Goal: Task Accomplishment & Management: Manage account settings

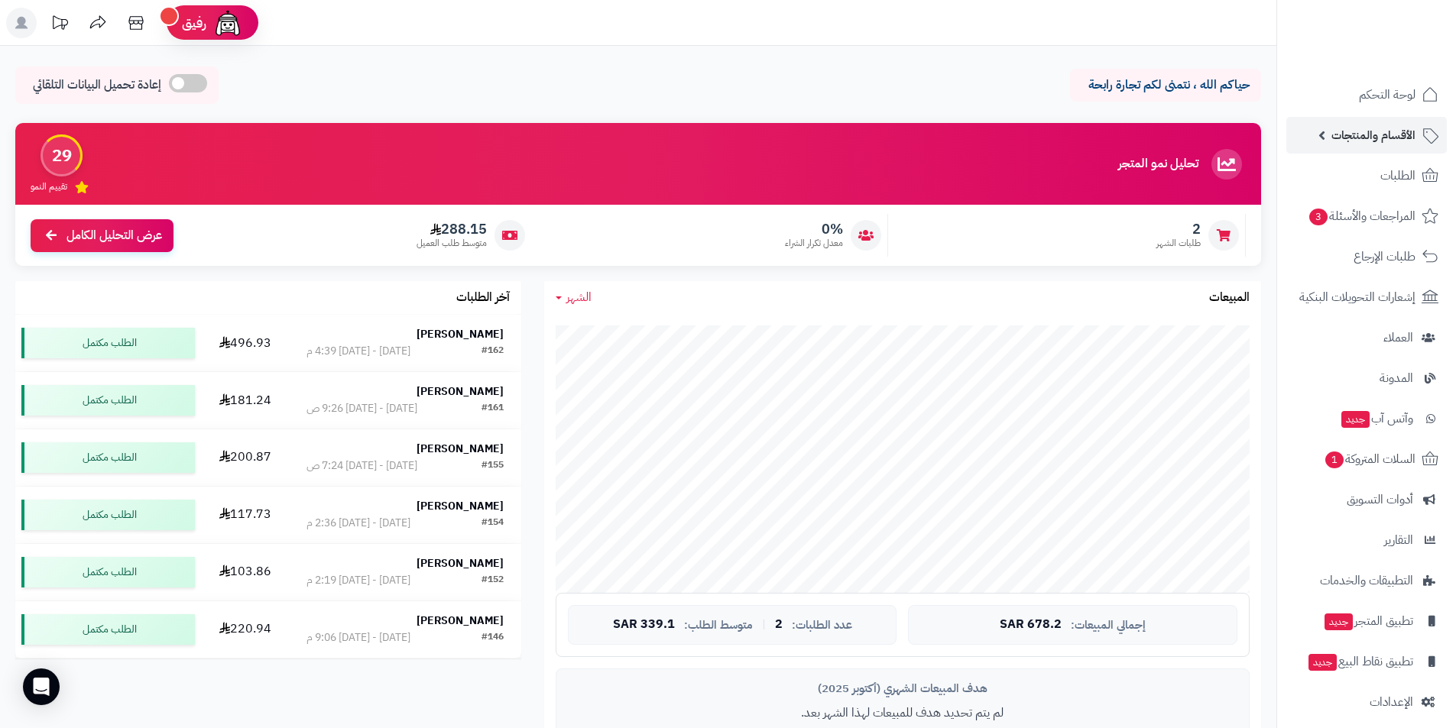
click at [1375, 143] on span "الأقسام والمنتجات" at bounding box center [1374, 135] width 84 height 21
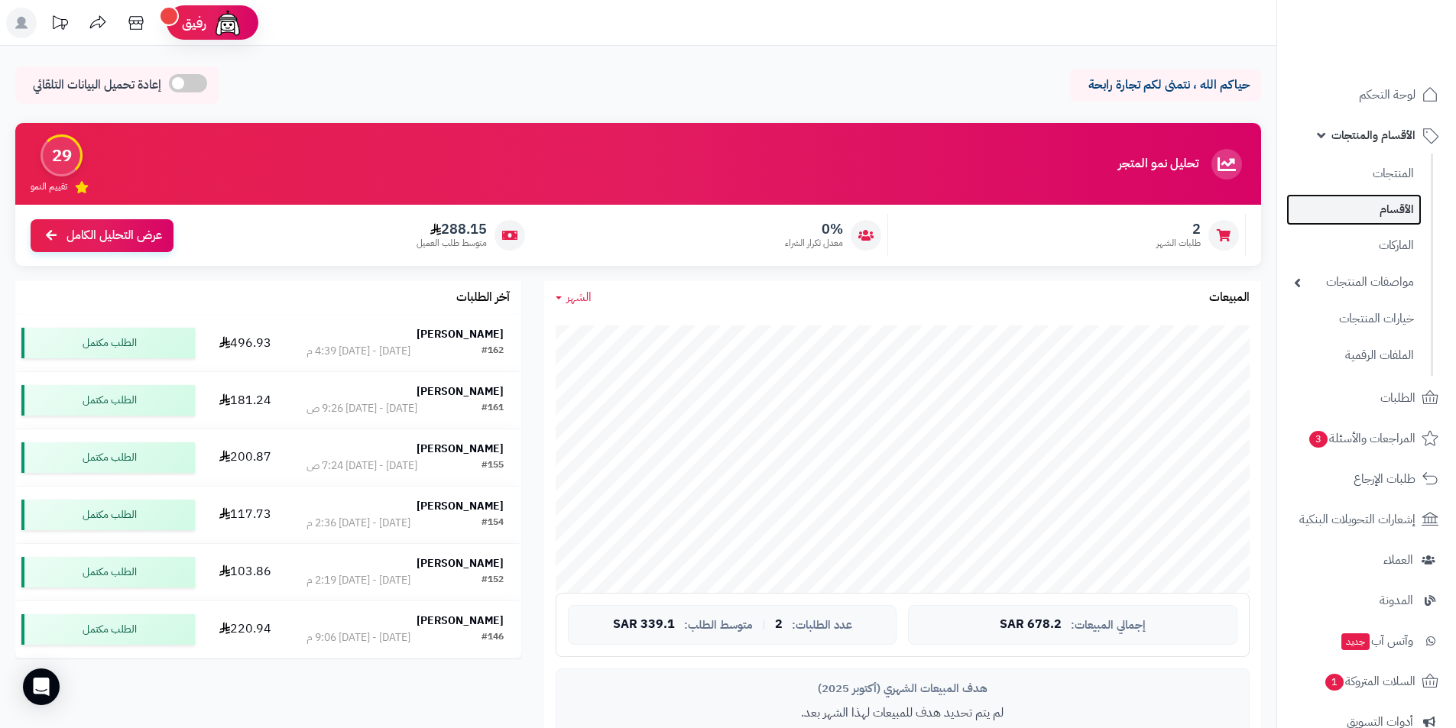
click at [1367, 211] on link "الأقسام" at bounding box center [1353, 209] width 135 height 31
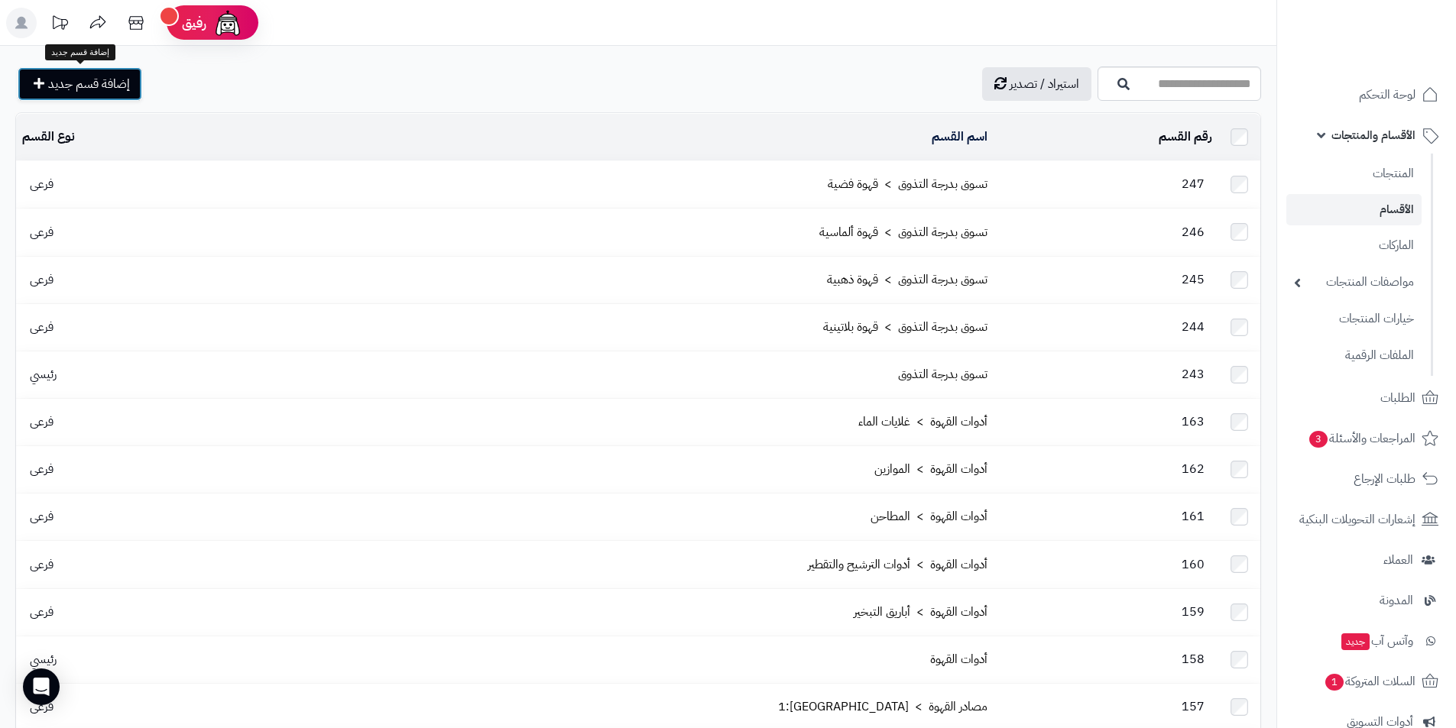
click at [99, 83] on span "إضافة قسم جديد" at bounding box center [89, 84] width 82 height 18
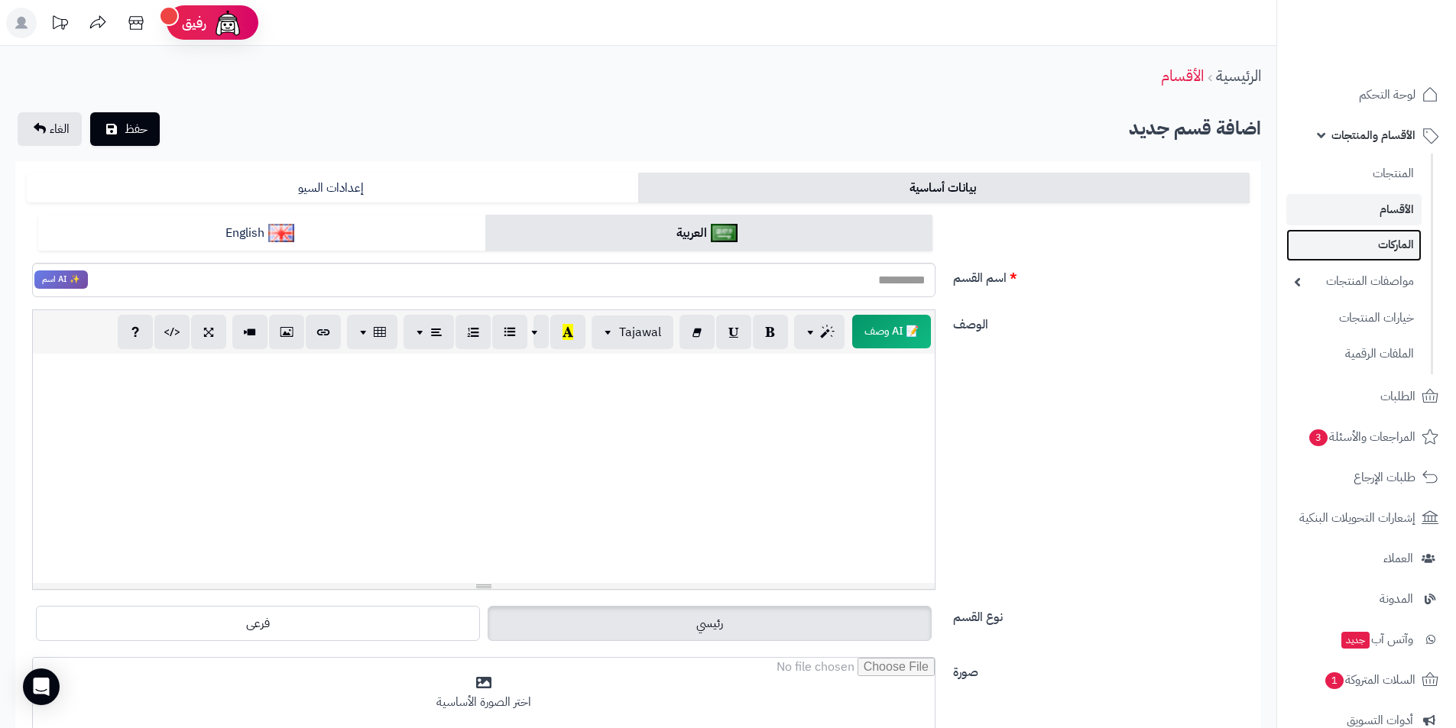
click at [1399, 249] on link "الماركات" at bounding box center [1353, 244] width 135 height 31
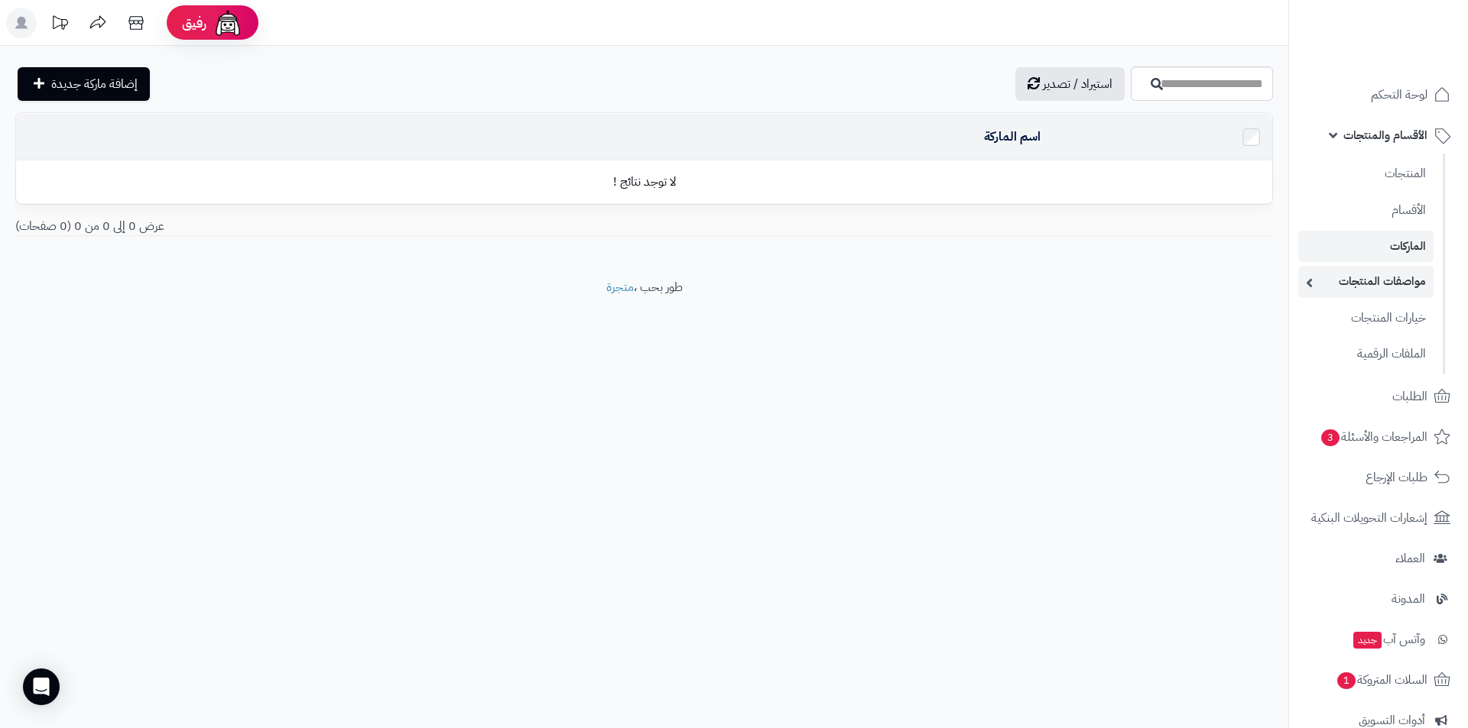
click at [1377, 284] on link "مواصفات المنتجات" at bounding box center [1365, 281] width 135 height 31
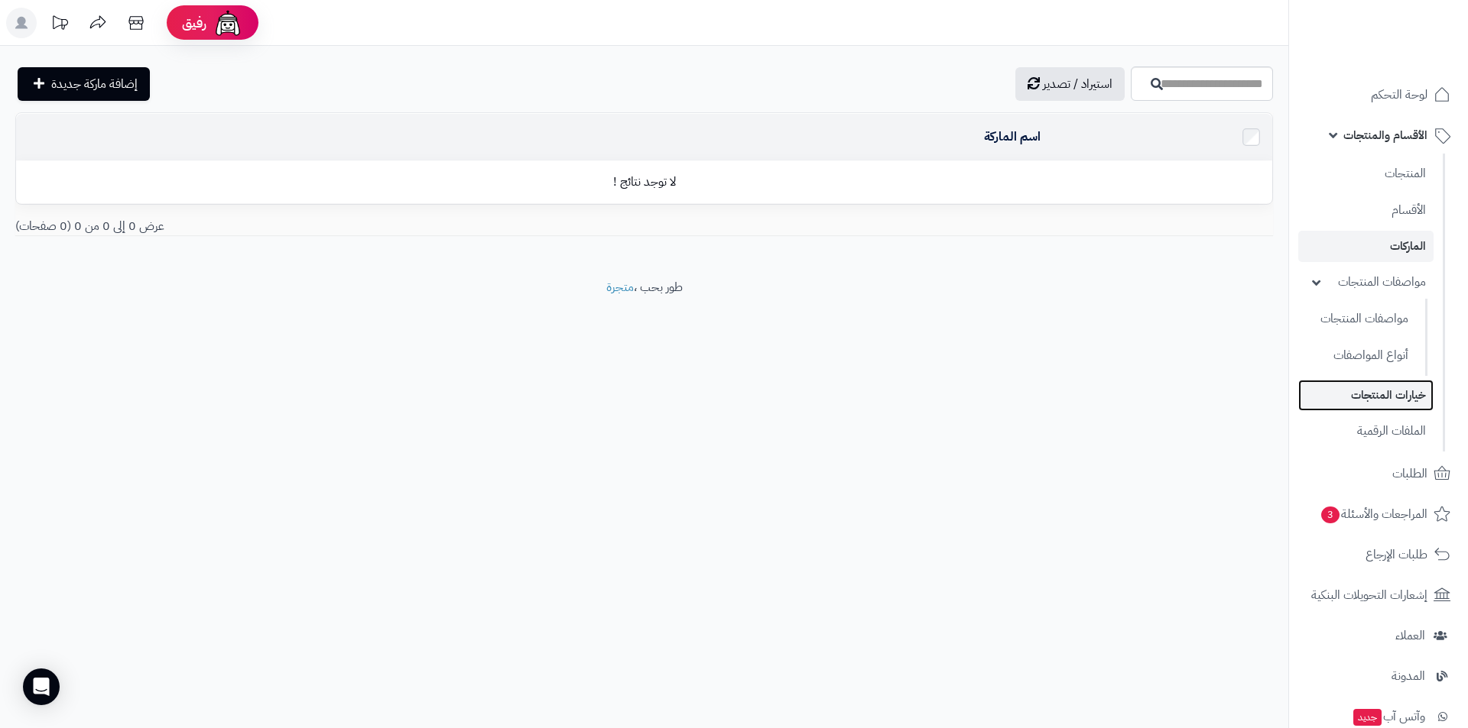
click at [1364, 391] on link "خيارات المنتجات" at bounding box center [1365, 395] width 135 height 31
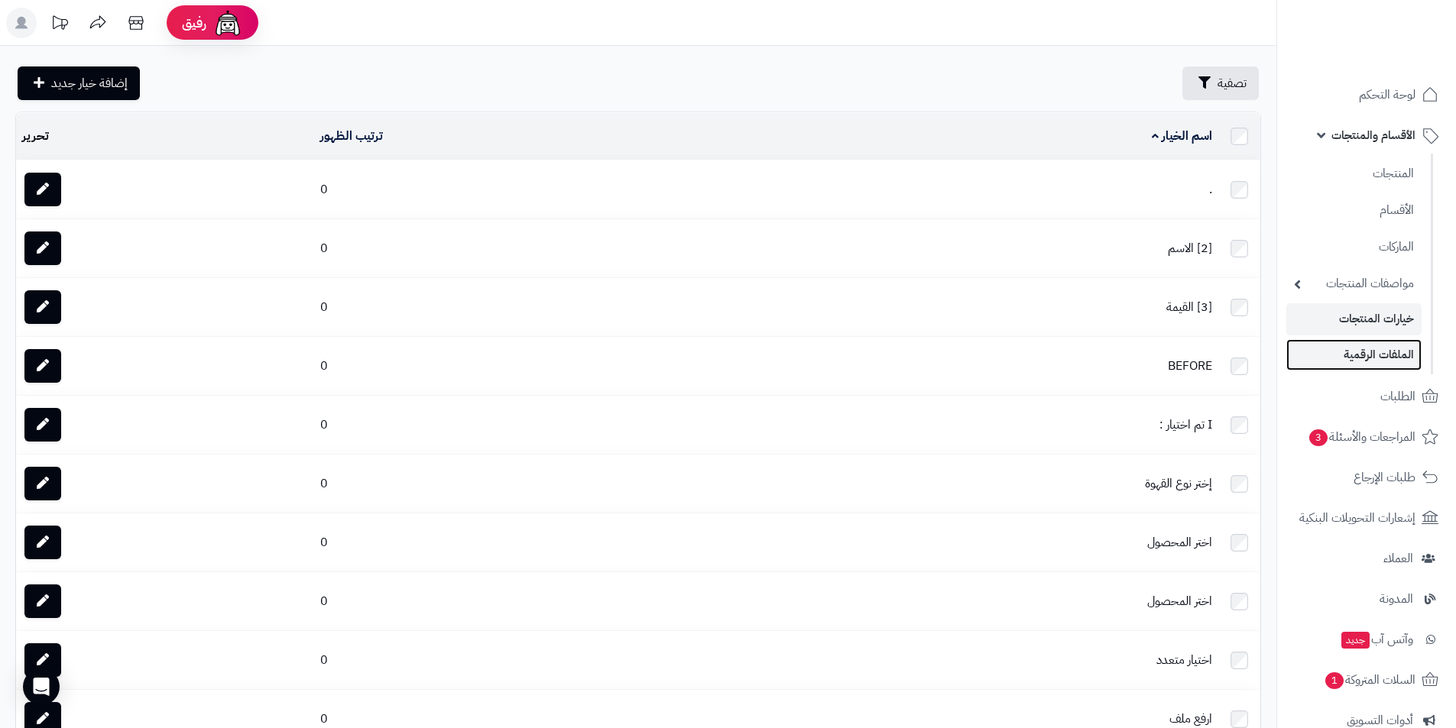
click at [1374, 354] on link "الملفات الرقمية" at bounding box center [1353, 354] width 135 height 31
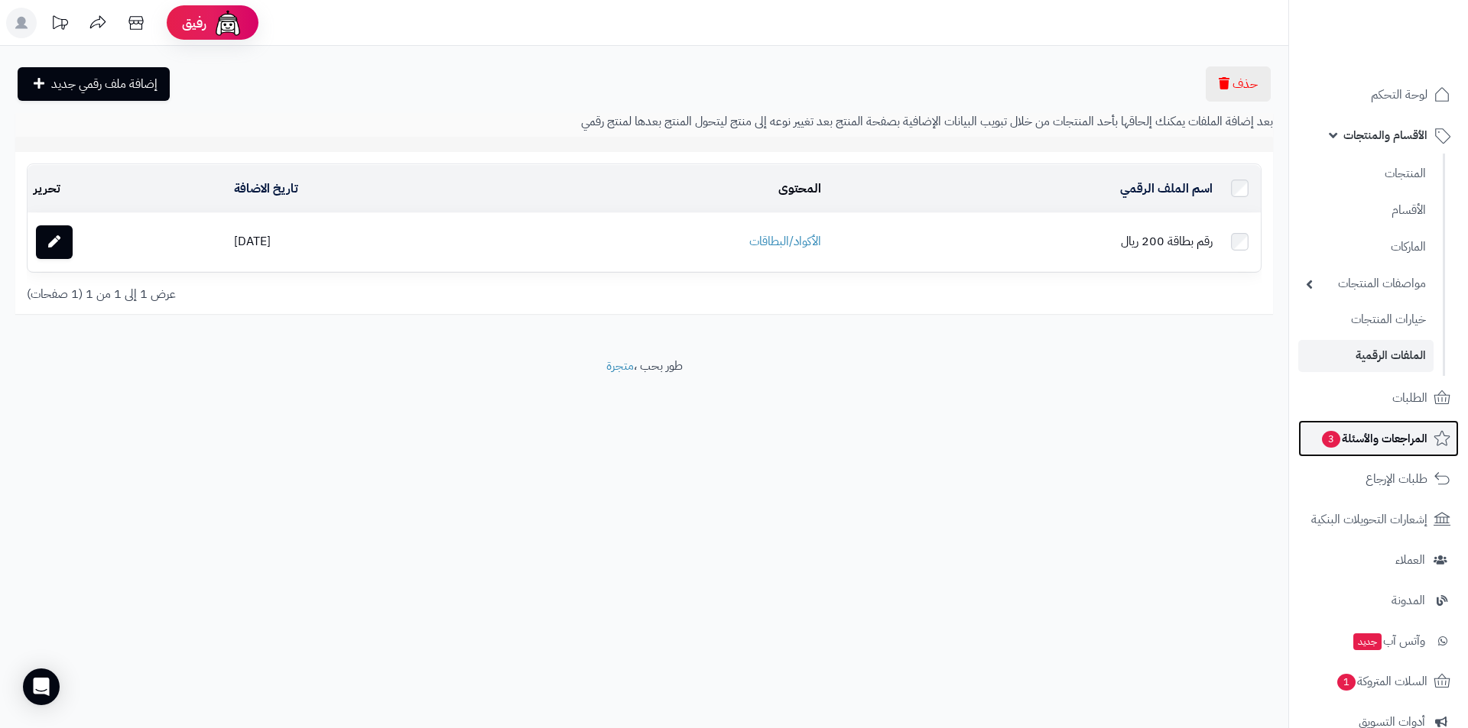
click at [1378, 445] on span "المراجعات والأسئلة 3" at bounding box center [1373, 438] width 107 height 21
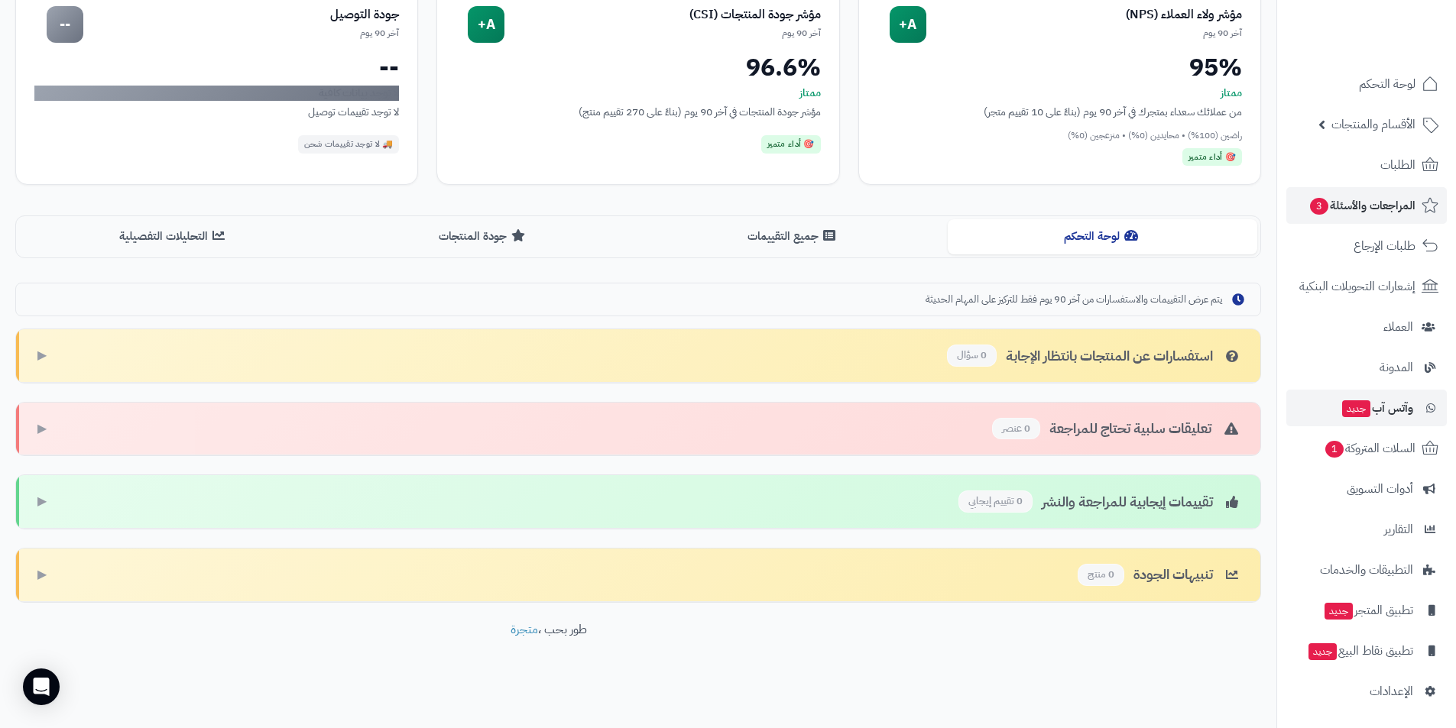
scroll to position [11, 0]
click at [1373, 683] on span "الإعدادات" at bounding box center [1392, 690] width 44 height 21
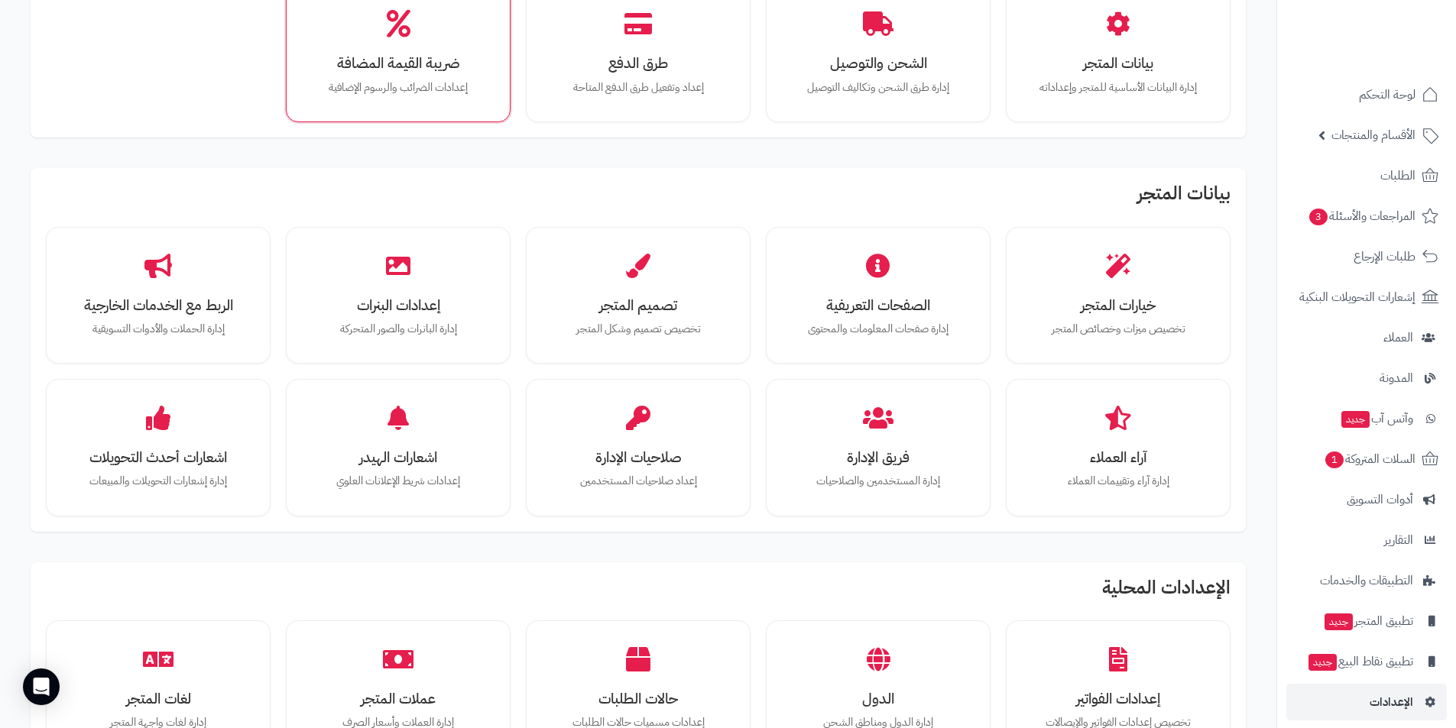
scroll to position [229, 0]
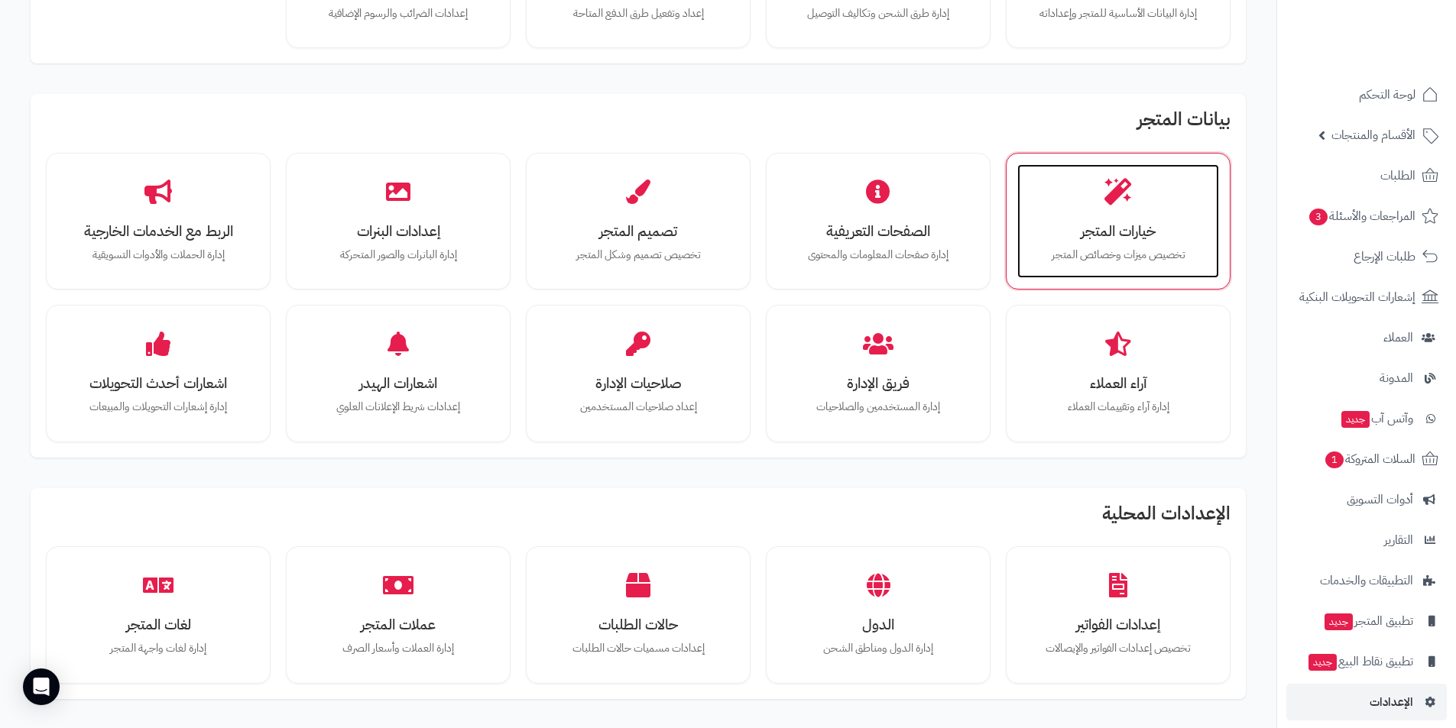
click at [1115, 213] on div "خيارات المتجر تخصيص ميزات وخصائص المتجر" at bounding box center [1118, 221] width 202 height 115
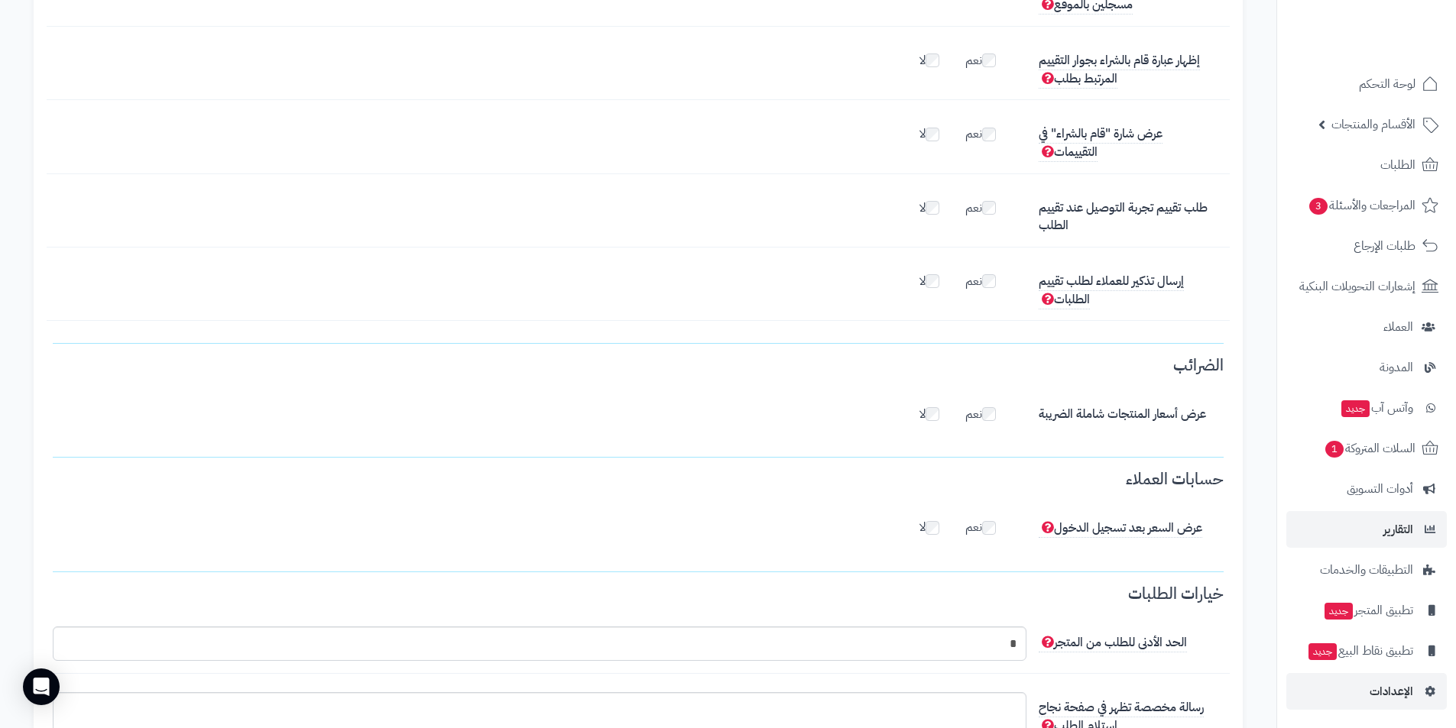
scroll to position [11, 0]
click at [1396, 683] on span "الإعدادات" at bounding box center [1392, 690] width 44 height 21
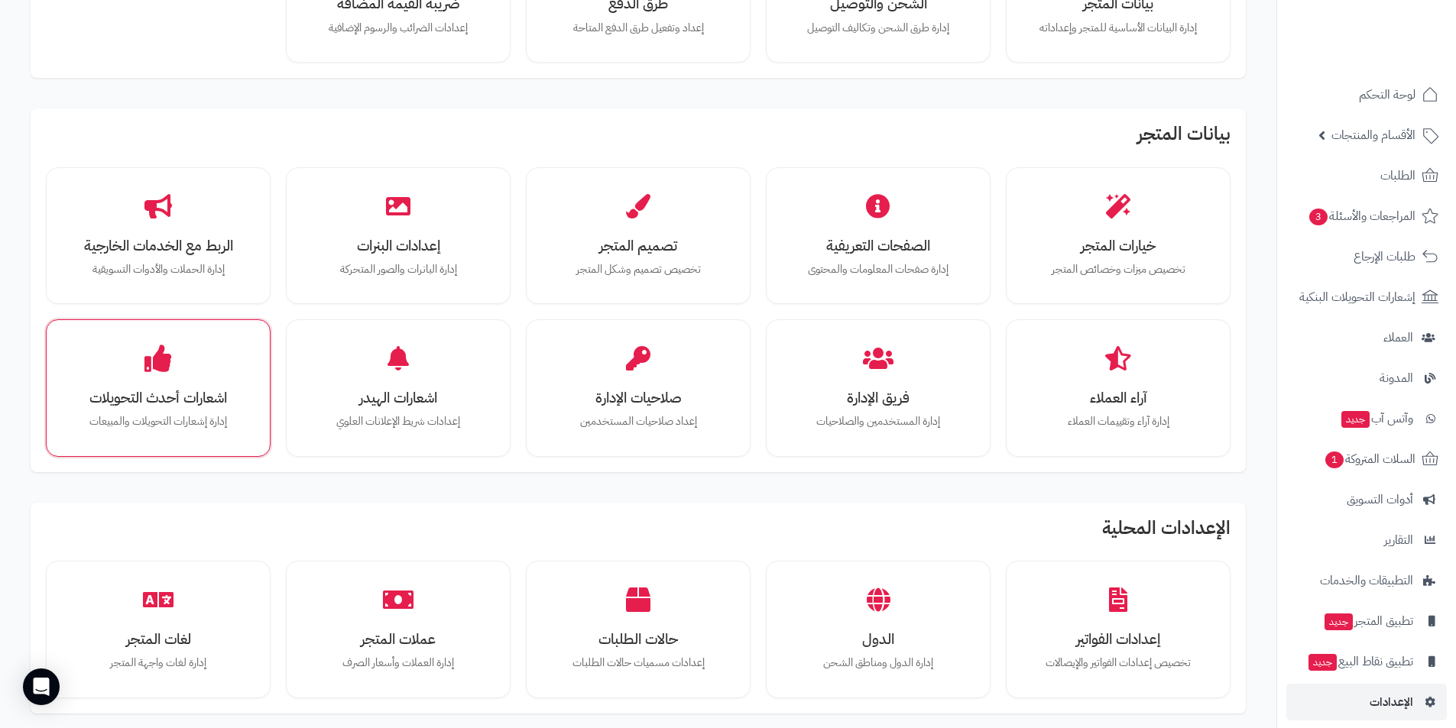
scroll to position [229, 0]
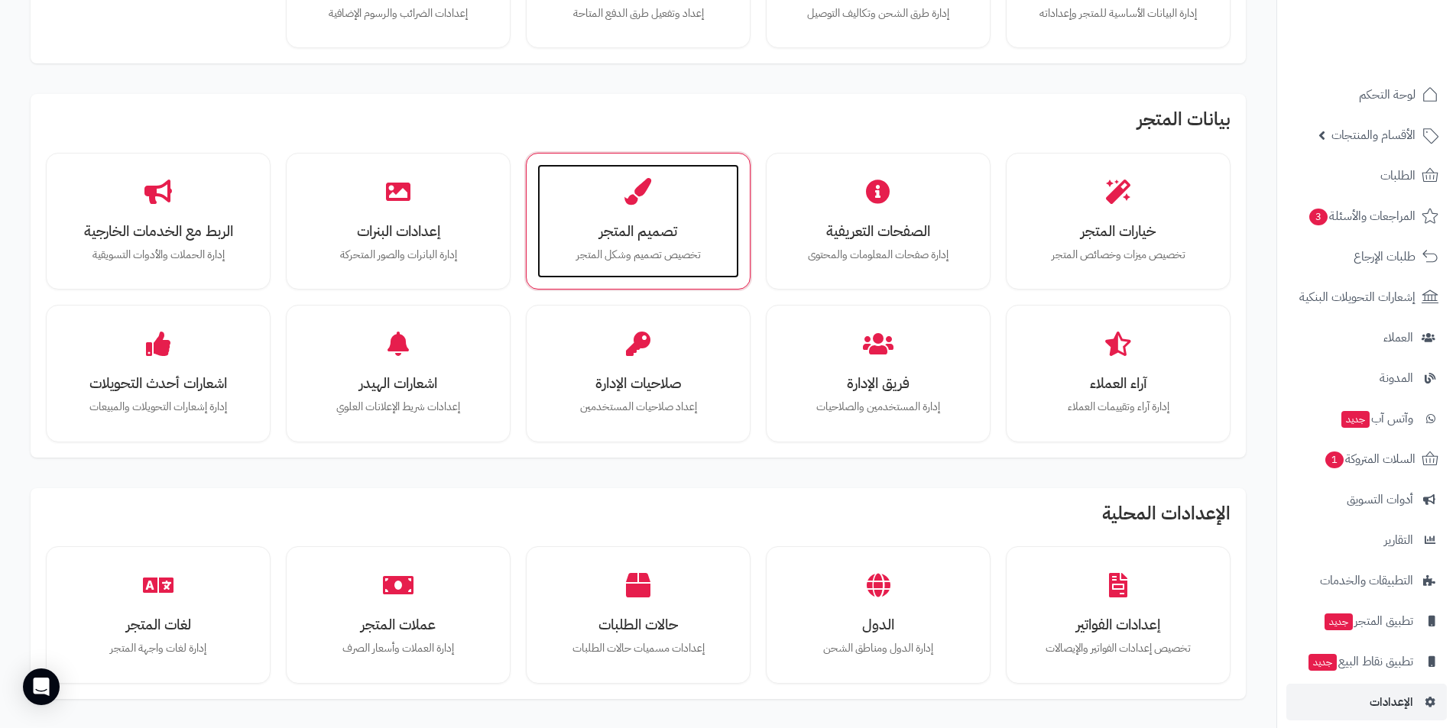
click at [641, 213] on div "تصميم المتجر تخصيص تصميم وشكل المتجر" at bounding box center [638, 221] width 202 height 115
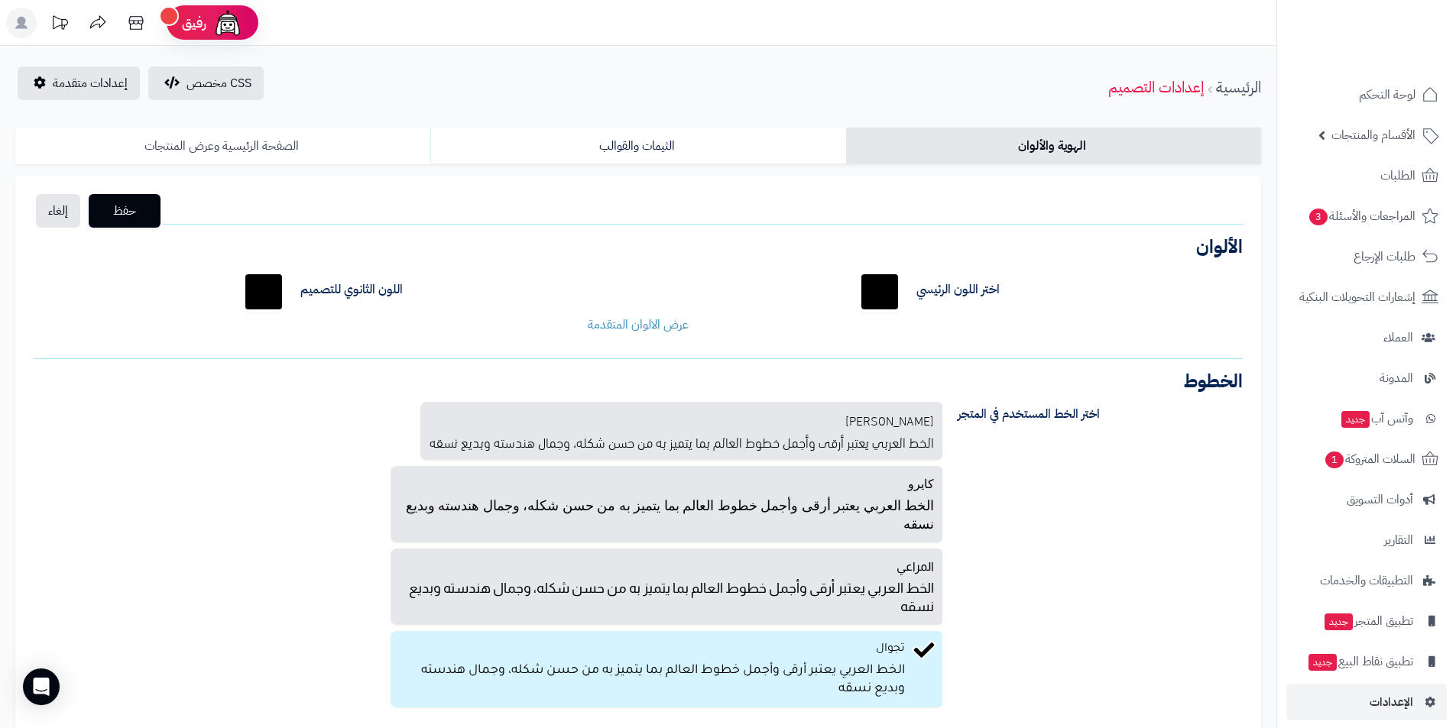
click at [298, 141] on link "الصفحة الرئيسية وعرض المنتجات" at bounding box center [222, 146] width 415 height 37
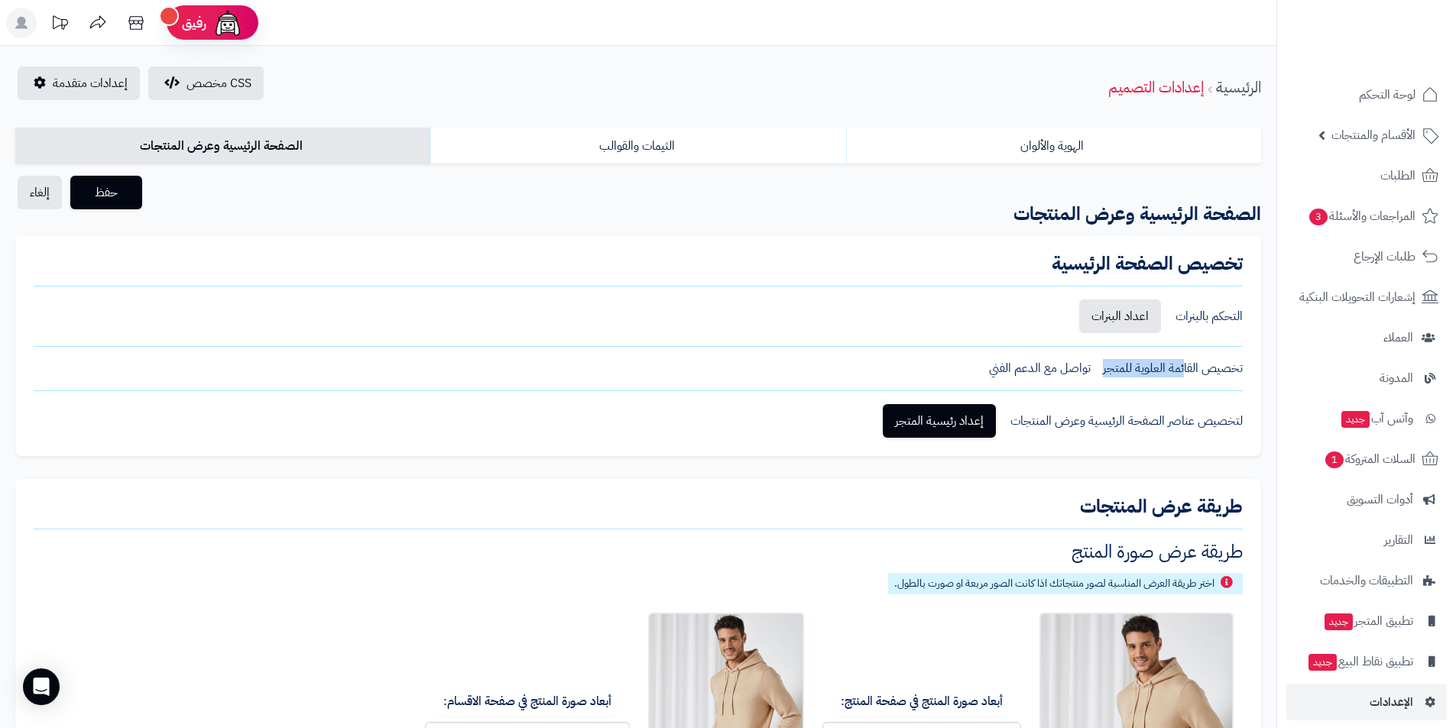
drag, startPoint x: 1188, startPoint y: 369, endPoint x: 1111, endPoint y: 369, distance: 77.2
click at [1111, 369] on div "تخصيص القائمة العلوية للمتجر" at bounding box center [1173, 369] width 140 height 18
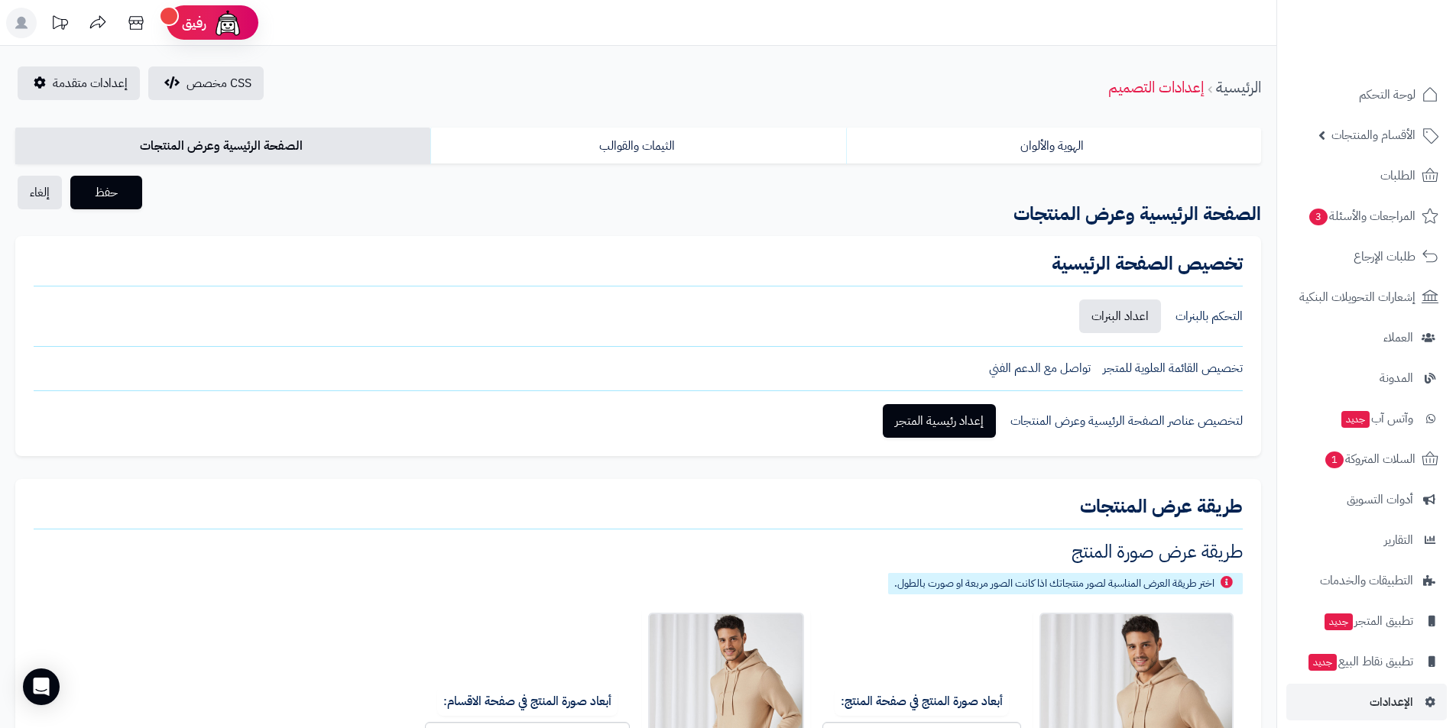
click at [1003, 369] on span "تواصل مع الدعم الفني" at bounding box center [1040, 369] width 102 height 18
click at [1191, 365] on div "تخصيص القائمة العلوية للمتجر" at bounding box center [1173, 369] width 140 height 18
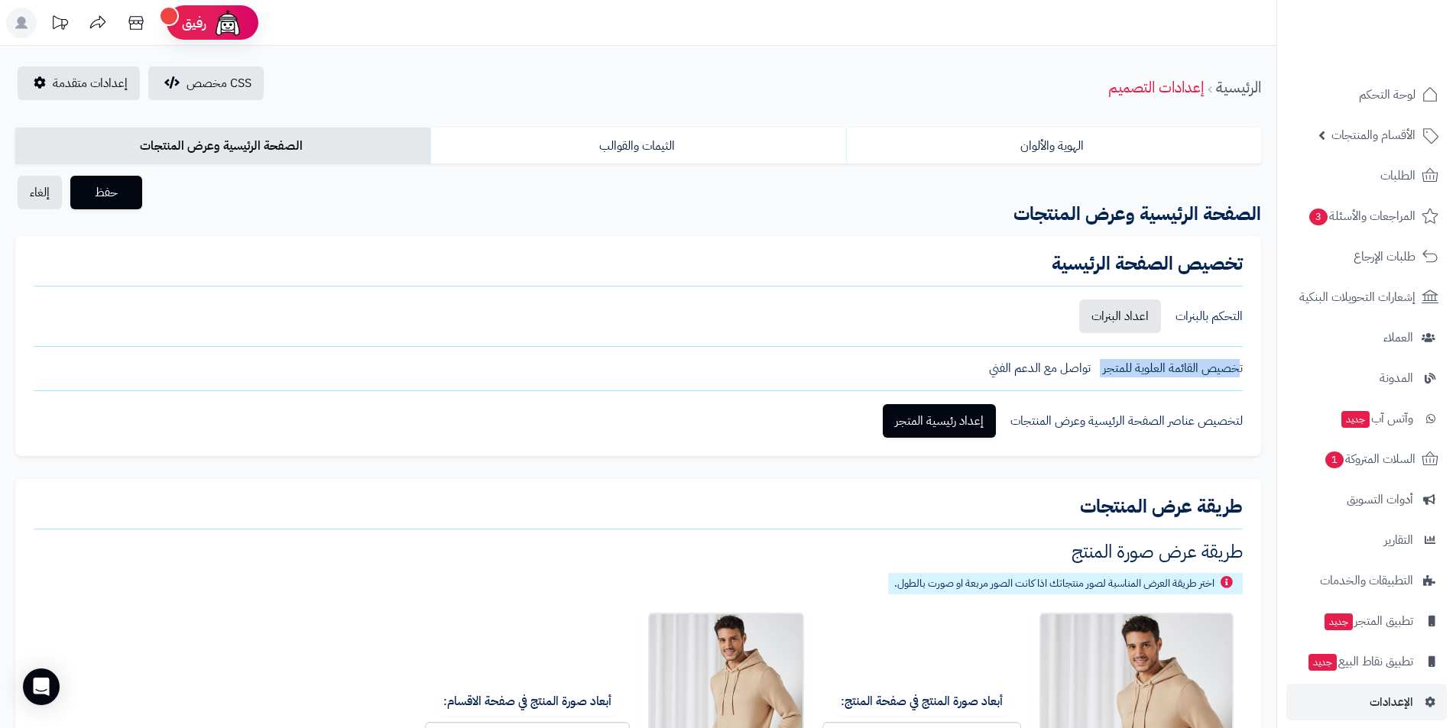
click at [1191, 365] on div "تخصيص القائمة العلوية للمتجر" at bounding box center [1173, 369] width 140 height 18
click at [1179, 420] on div "لتخصيص عناصر الصفحة الرئيسية وعرض المنتجات" at bounding box center [1126, 422] width 232 height 18
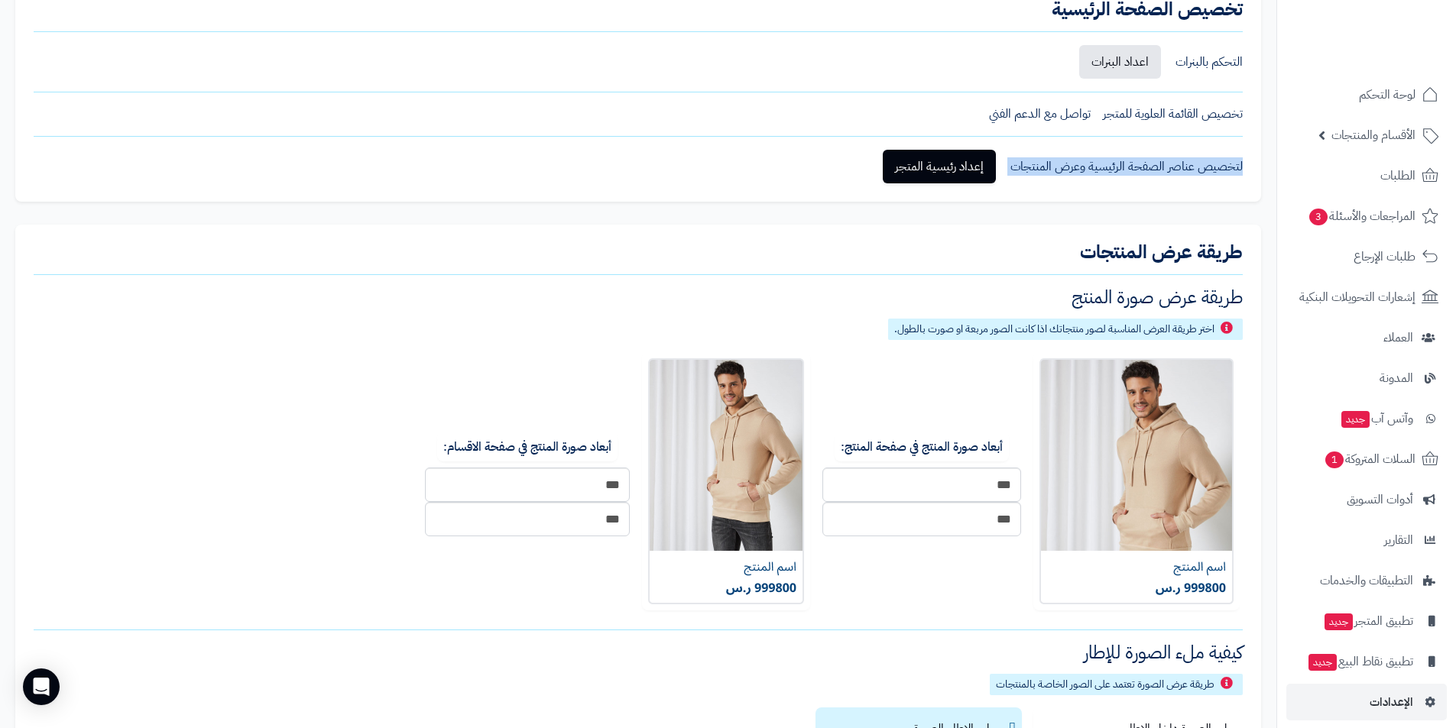
scroll to position [76, 0]
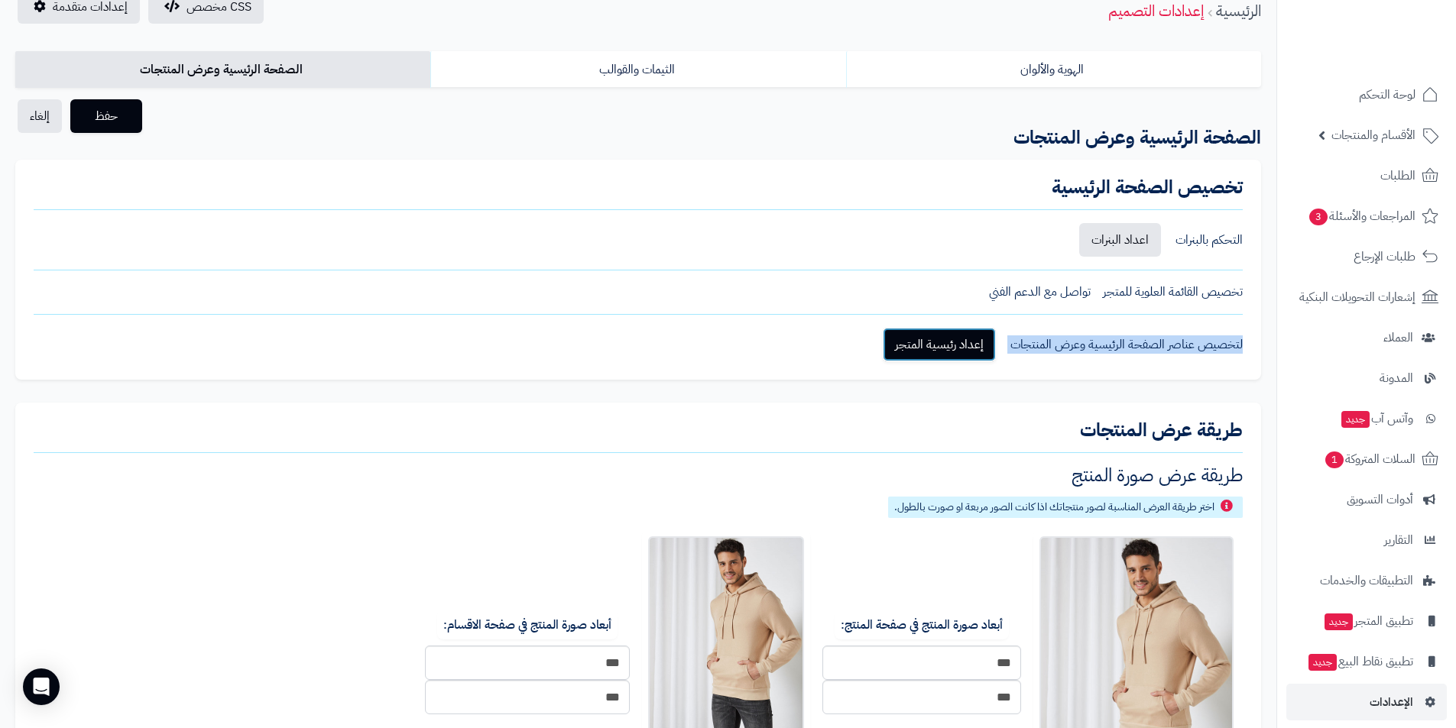
click at [961, 351] on link "إعداد رئيسية المتجر" at bounding box center [939, 345] width 113 height 34
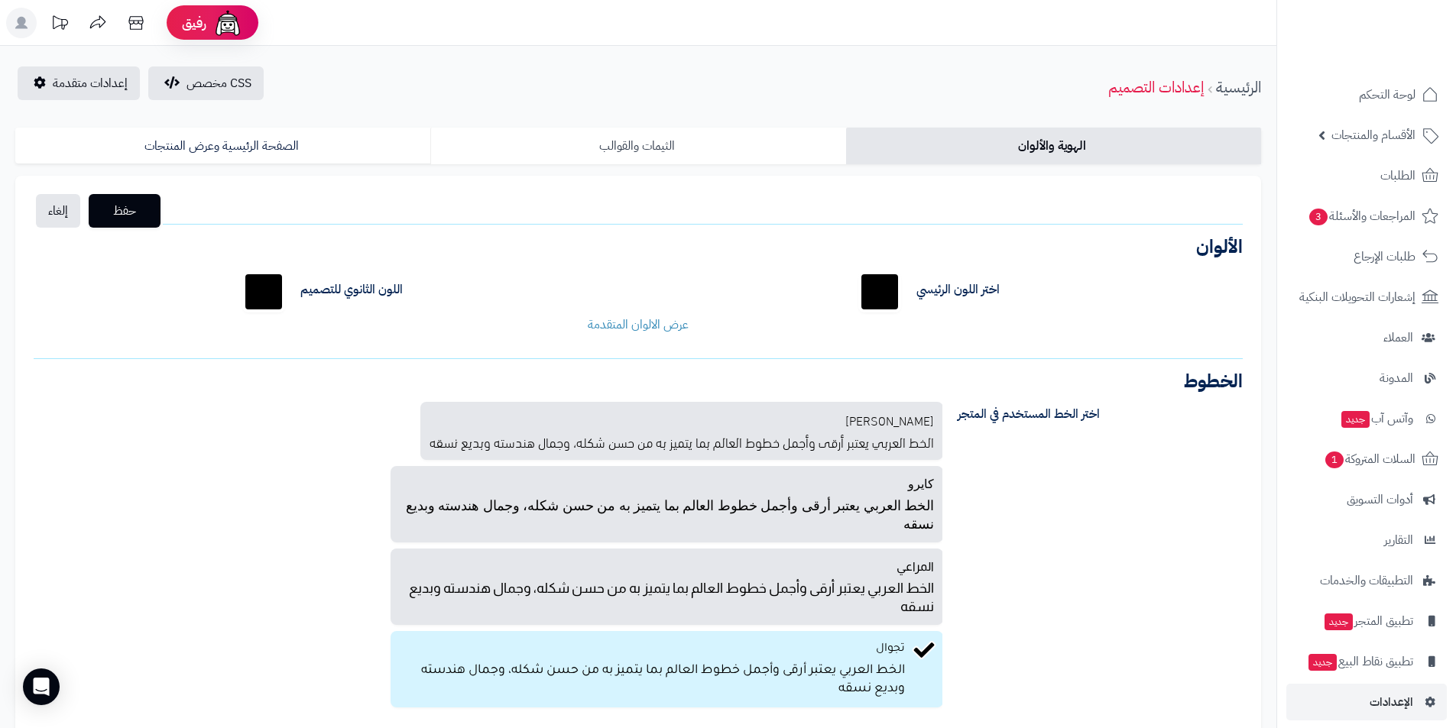
click at [715, 138] on link "الثيمات والقوالب" at bounding box center [637, 146] width 415 height 37
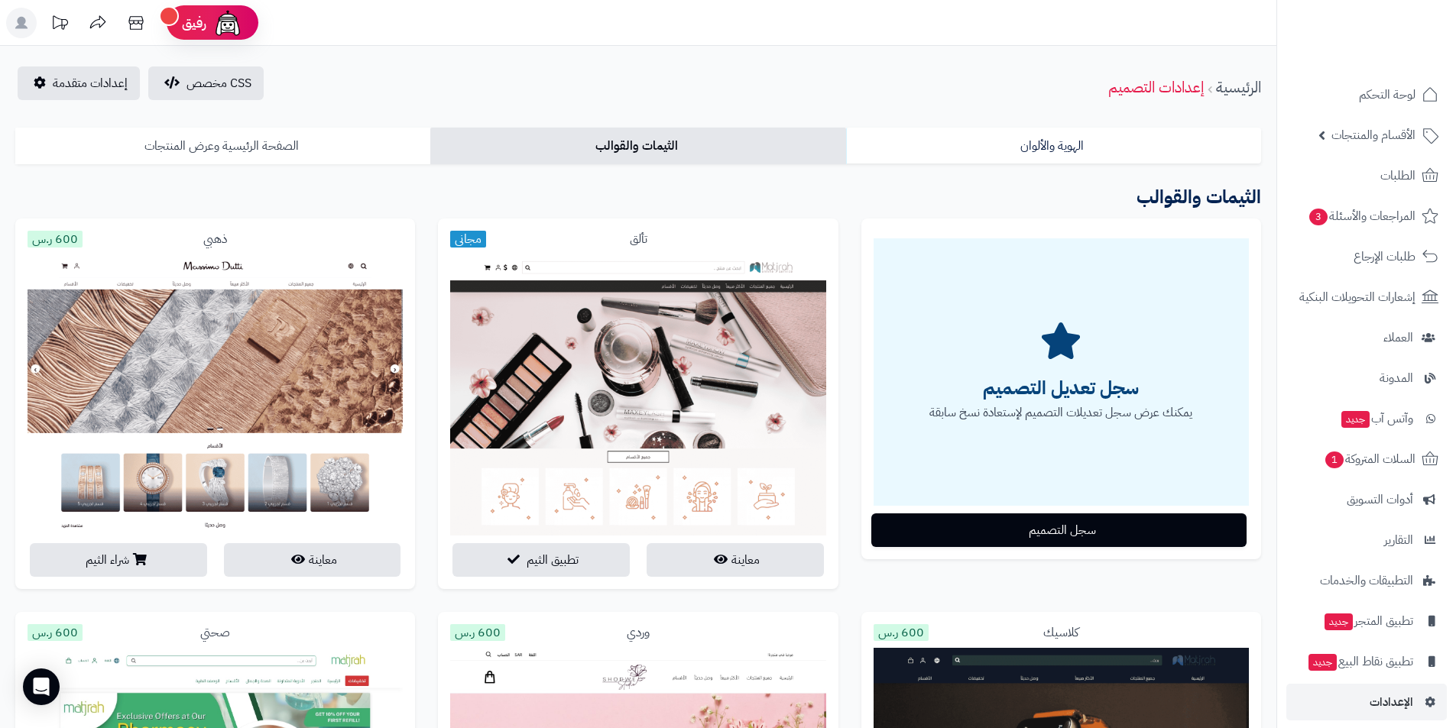
click at [289, 148] on link "الصفحة الرئيسية وعرض المنتجات" at bounding box center [222, 146] width 415 height 37
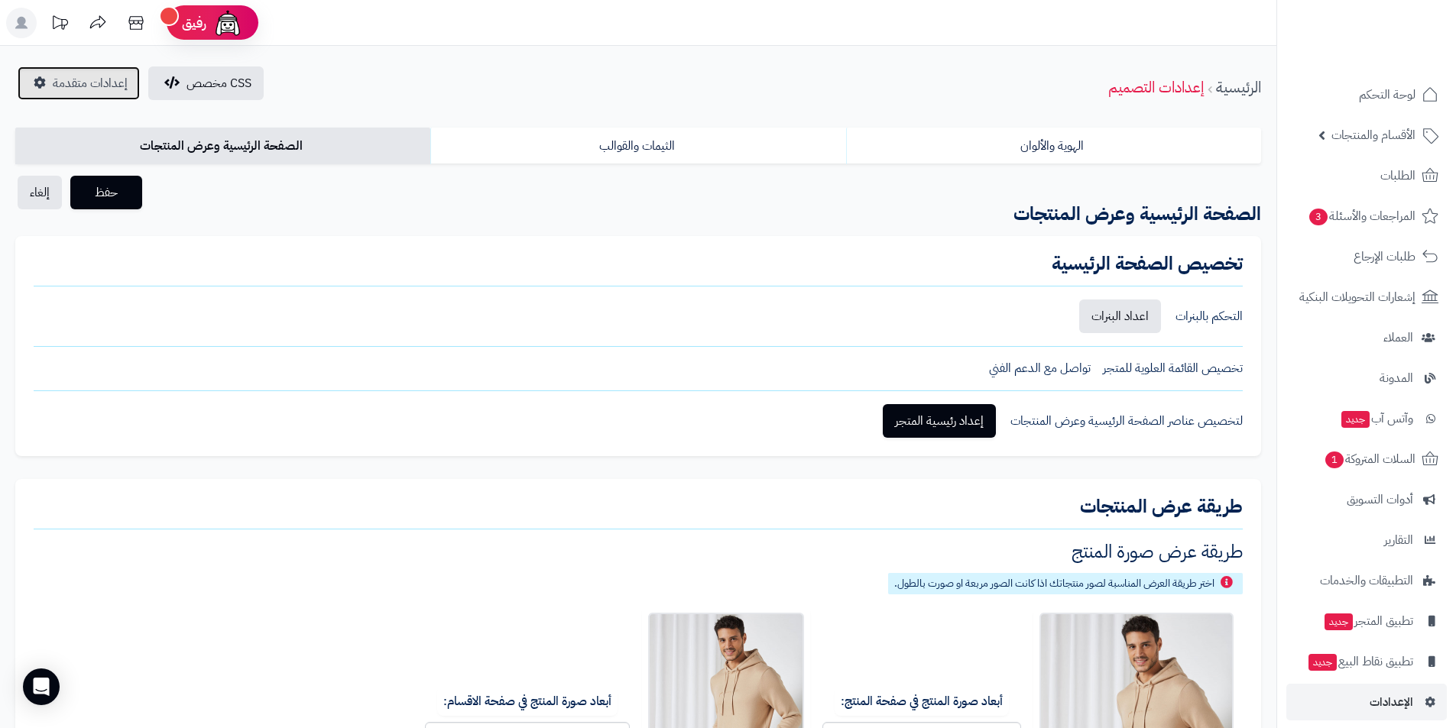
click at [99, 76] on span "إعدادات متقدمة" at bounding box center [90, 83] width 75 height 18
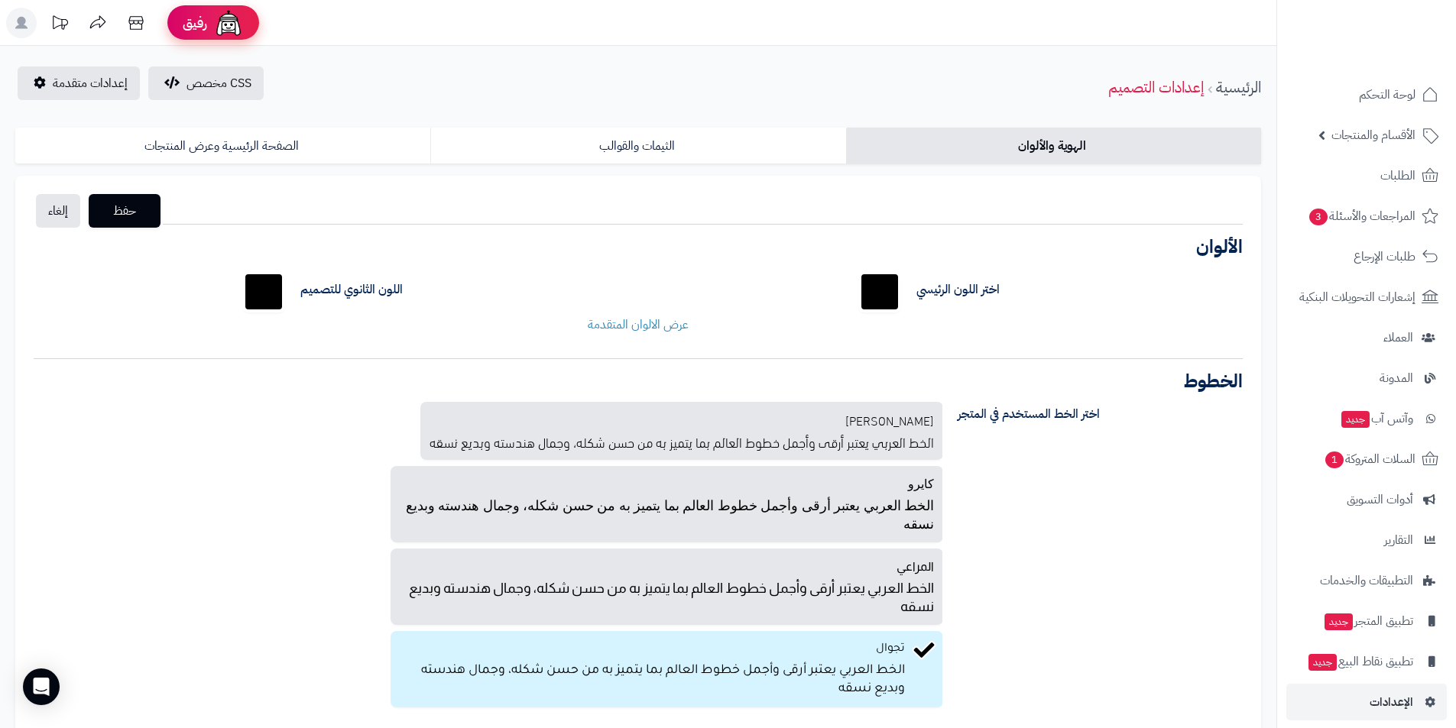
click at [213, 18] on img at bounding box center [228, 23] width 31 height 31
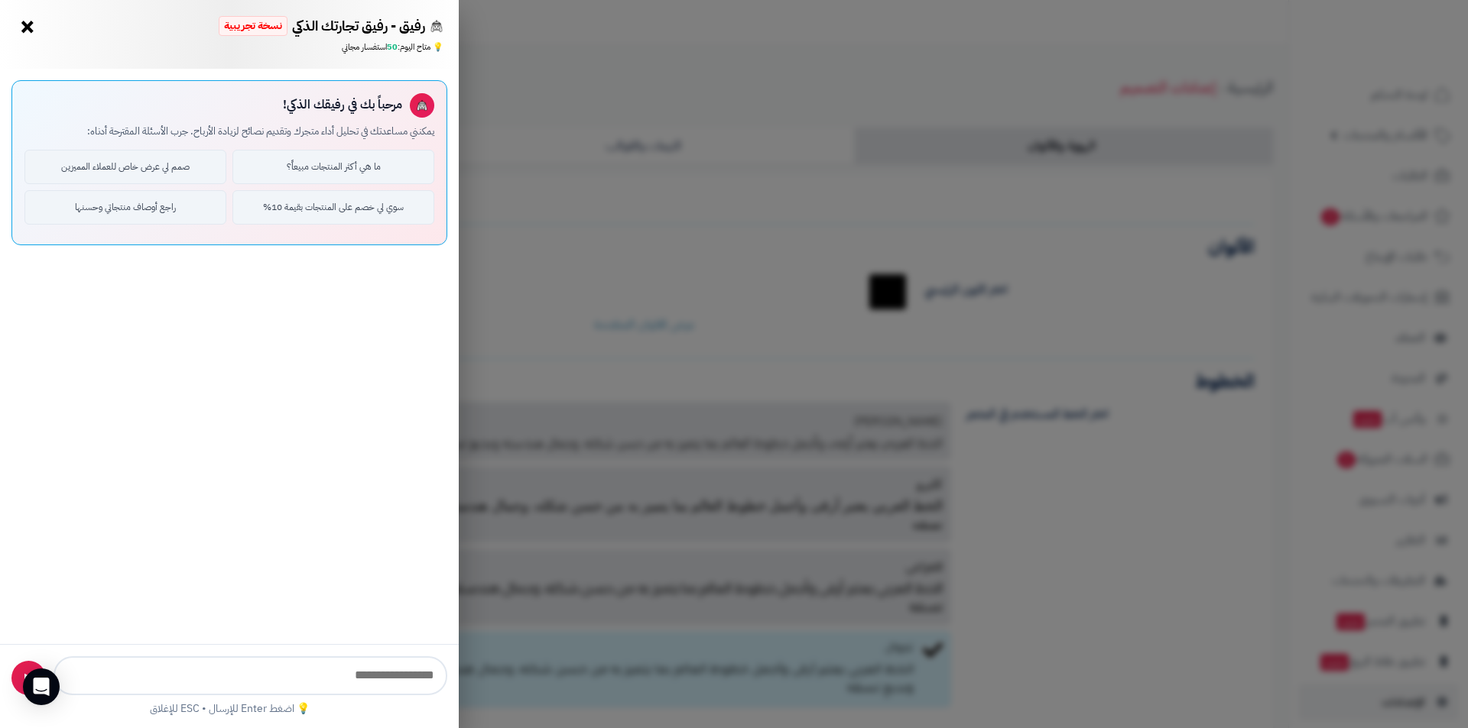
click at [28, 30] on button "×" at bounding box center [27, 27] width 24 height 24
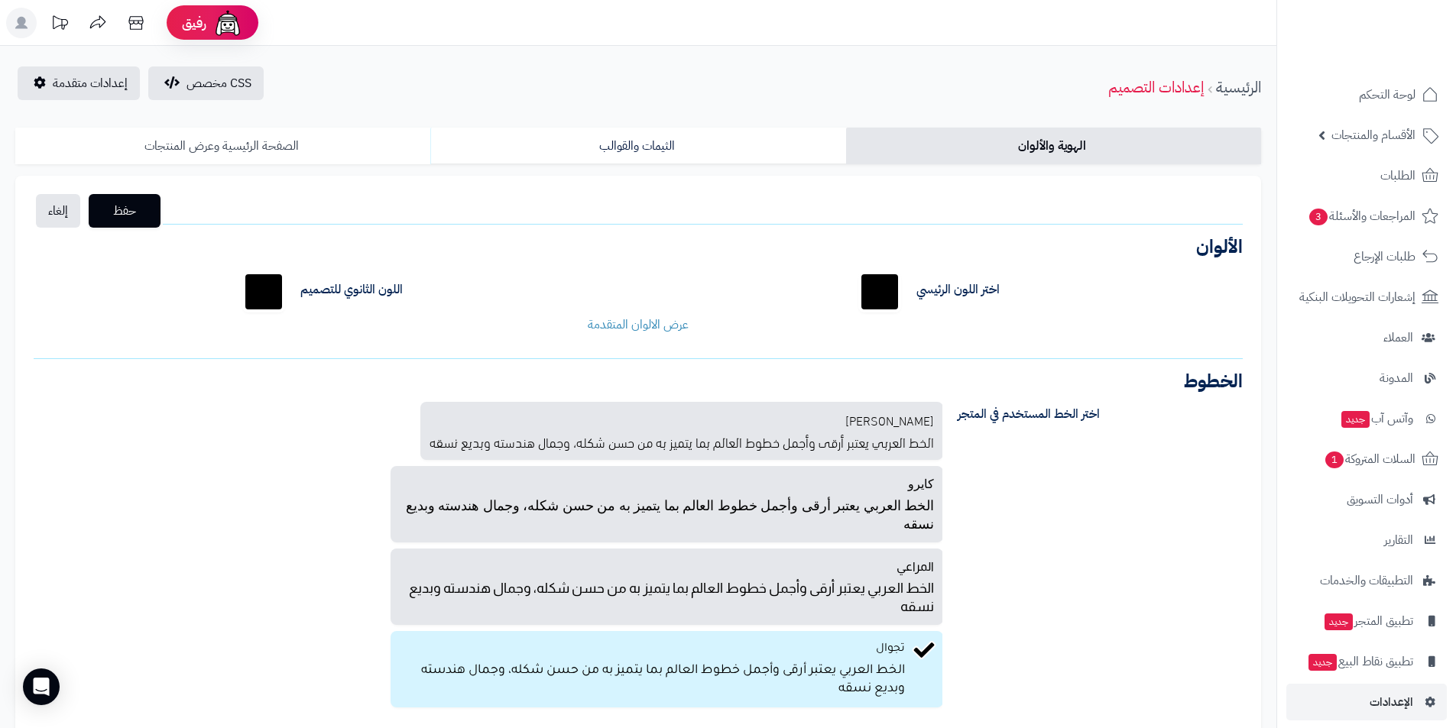
click at [316, 138] on link "الصفحة الرئيسية وعرض المنتجات" at bounding box center [222, 146] width 415 height 37
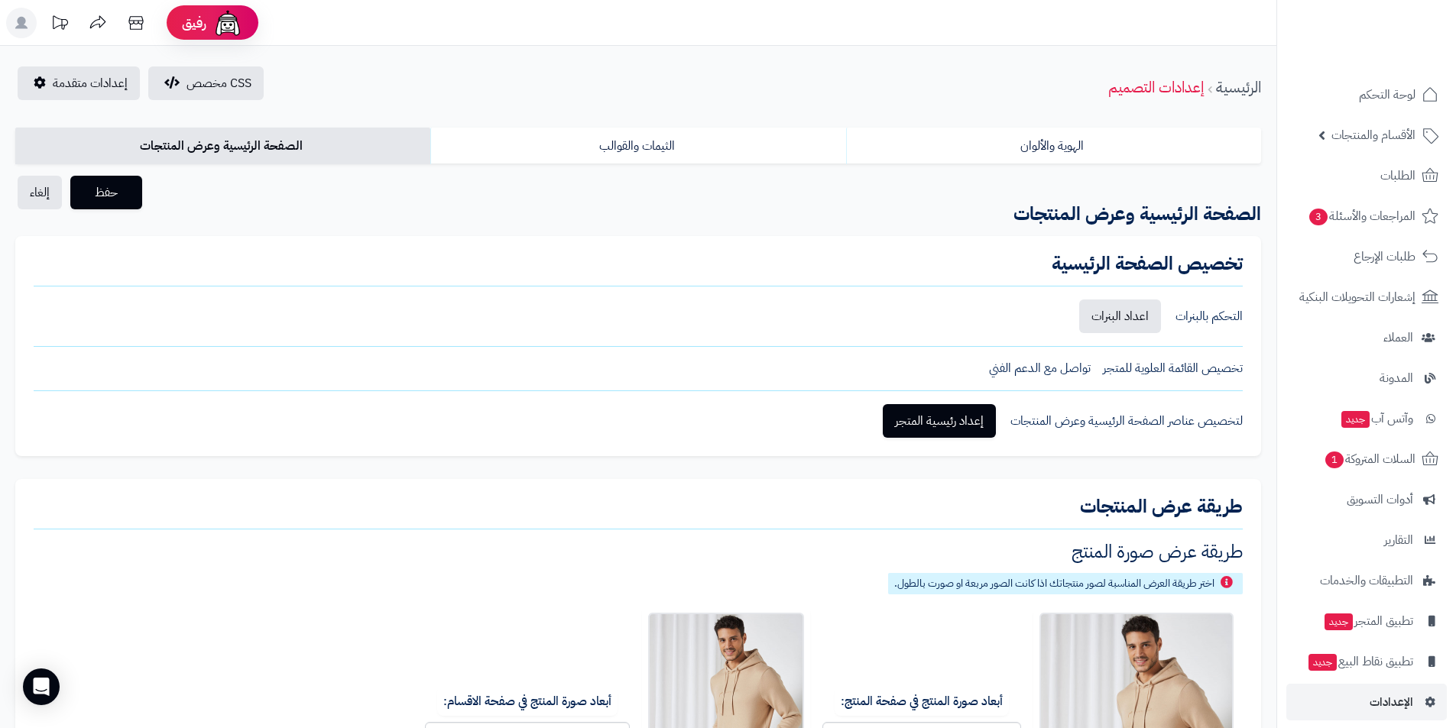
click at [1216, 371] on div "تخصيص القائمة العلوية للمتجر" at bounding box center [1173, 369] width 140 height 18
click at [1366, 109] on link "لوحة التحكم" at bounding box center [1366, 94] width 161 height 37
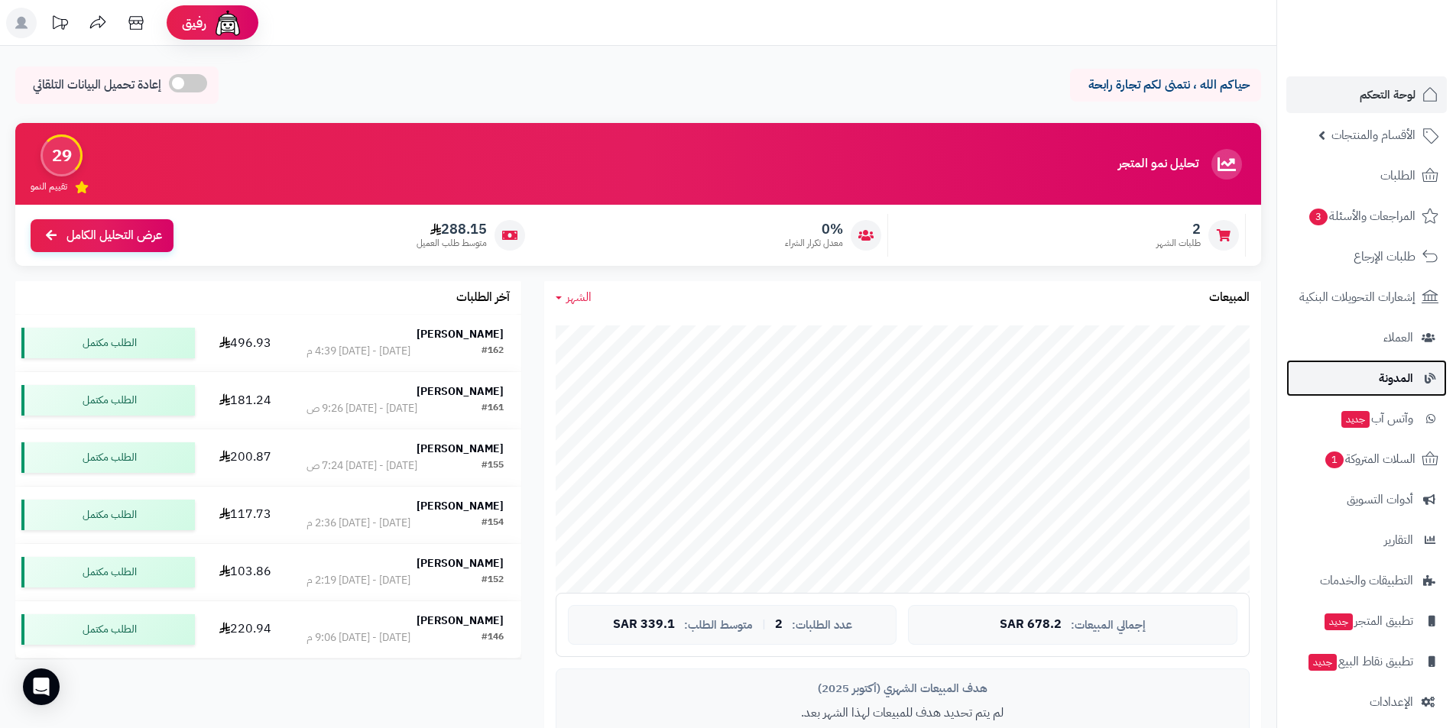
click at [1387, 371] on span "المدونة" at bounding box center [1396, 378] width 34 height 21
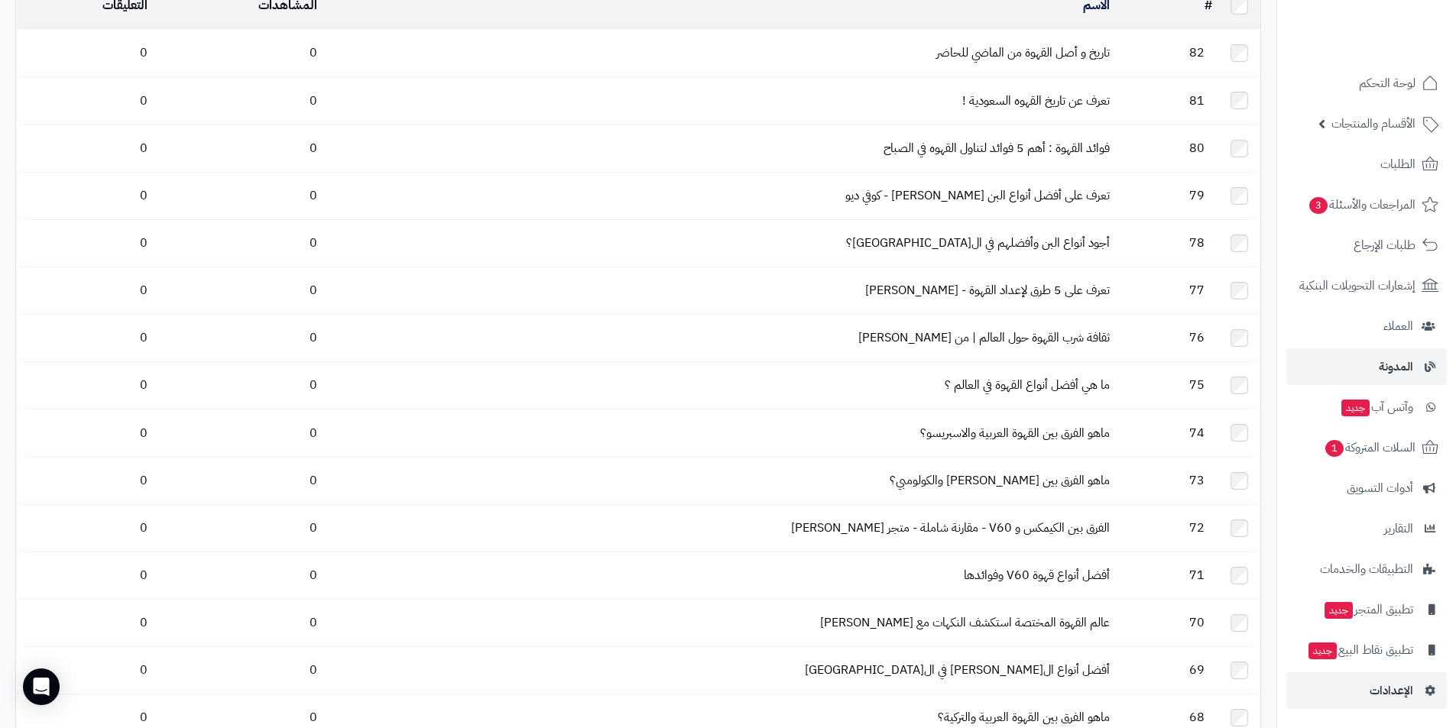
scroll to position [153, 0]
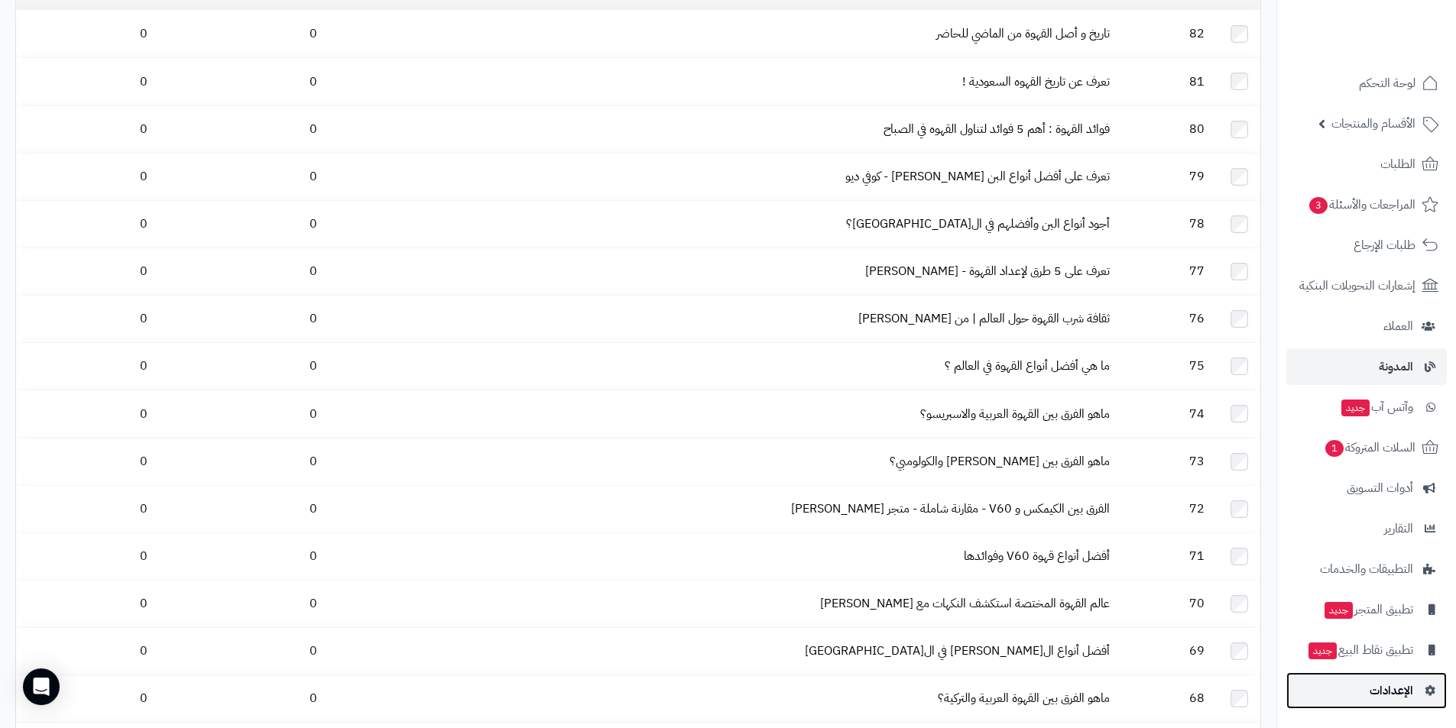
click at [1374, 689] on span "الإعدادات" at bounding box center [1392, 690] width 44 height 21
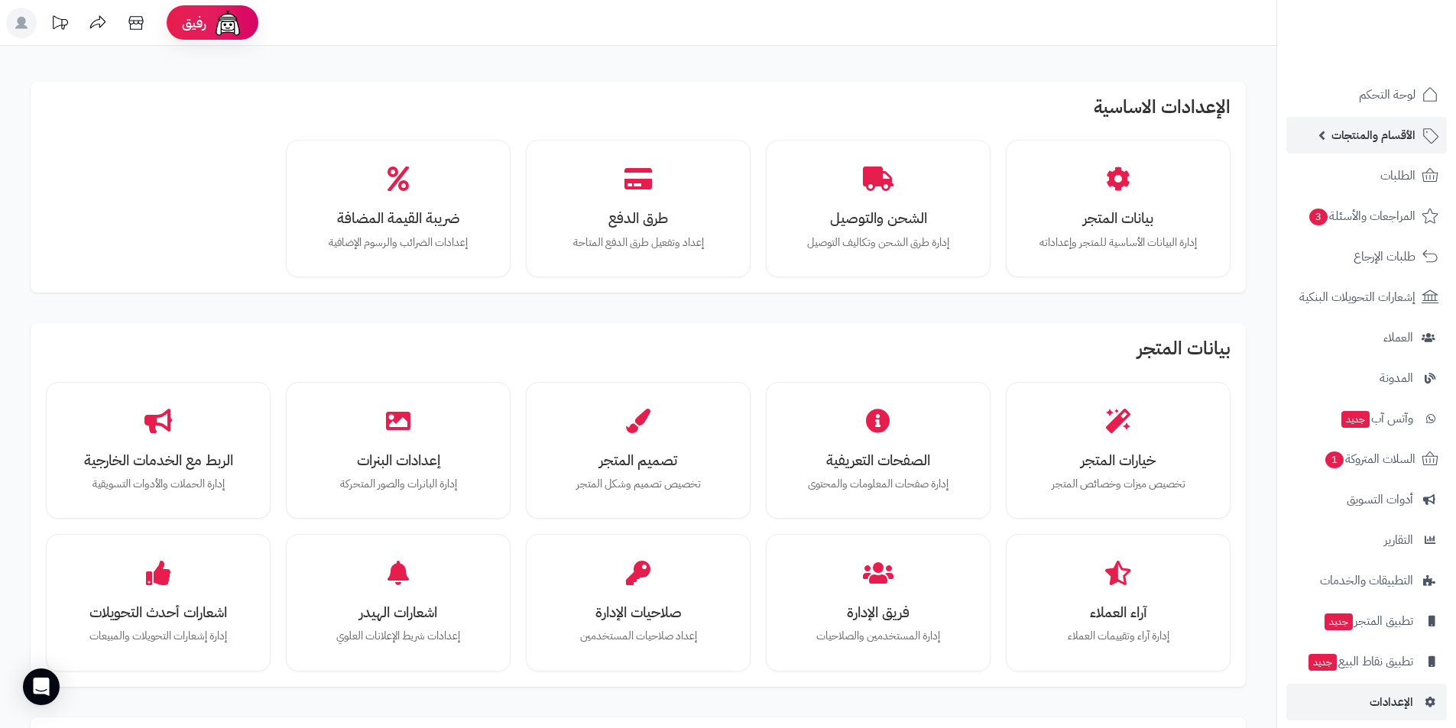
click at [1374, 140] on span "الأقسام والمنتجات" at bounding box center [1374, 135] width 84 height 21
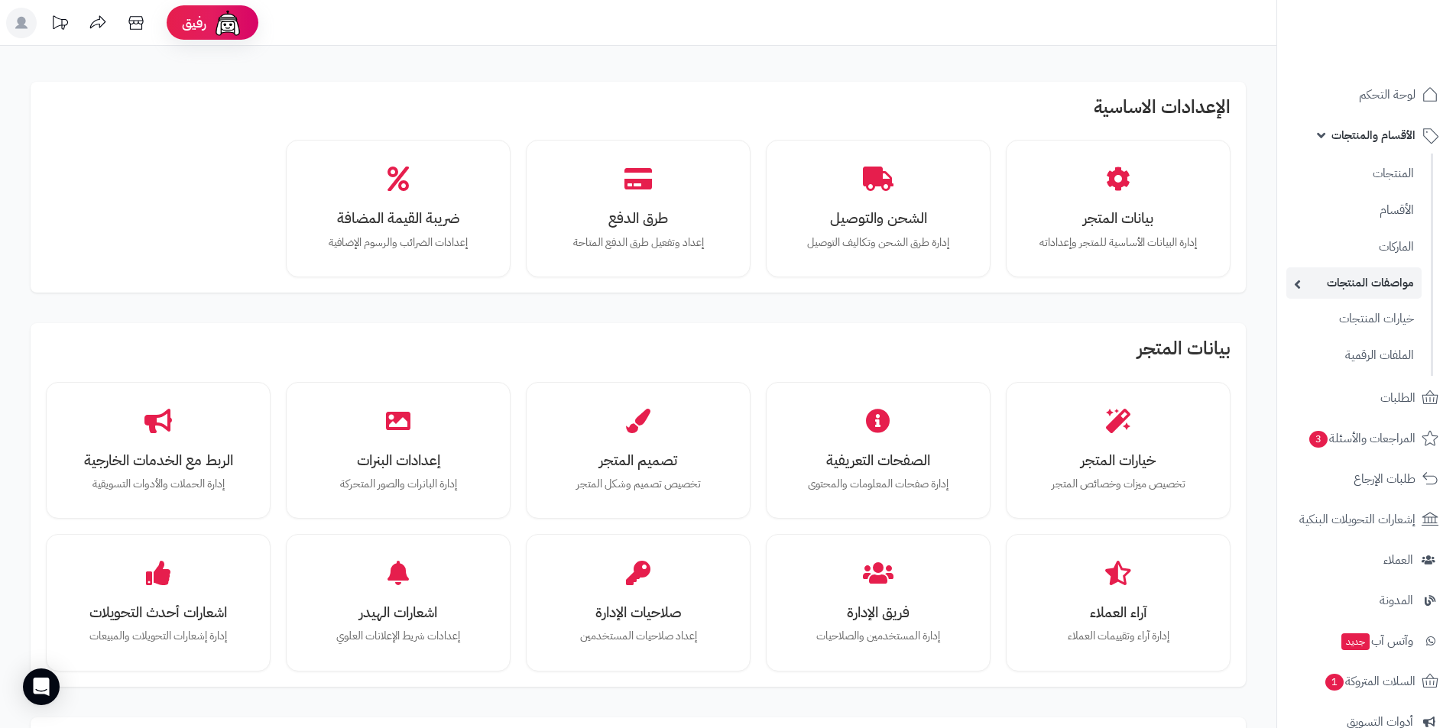
click at [1359, 275] on link "مواصفات المنتجات" at bounding box center [1353, 283] width 135 height 31
click at [1385, 131] on span "الأقسام والمنتجات" at bounding box center [1374, 135] width 84 height 21
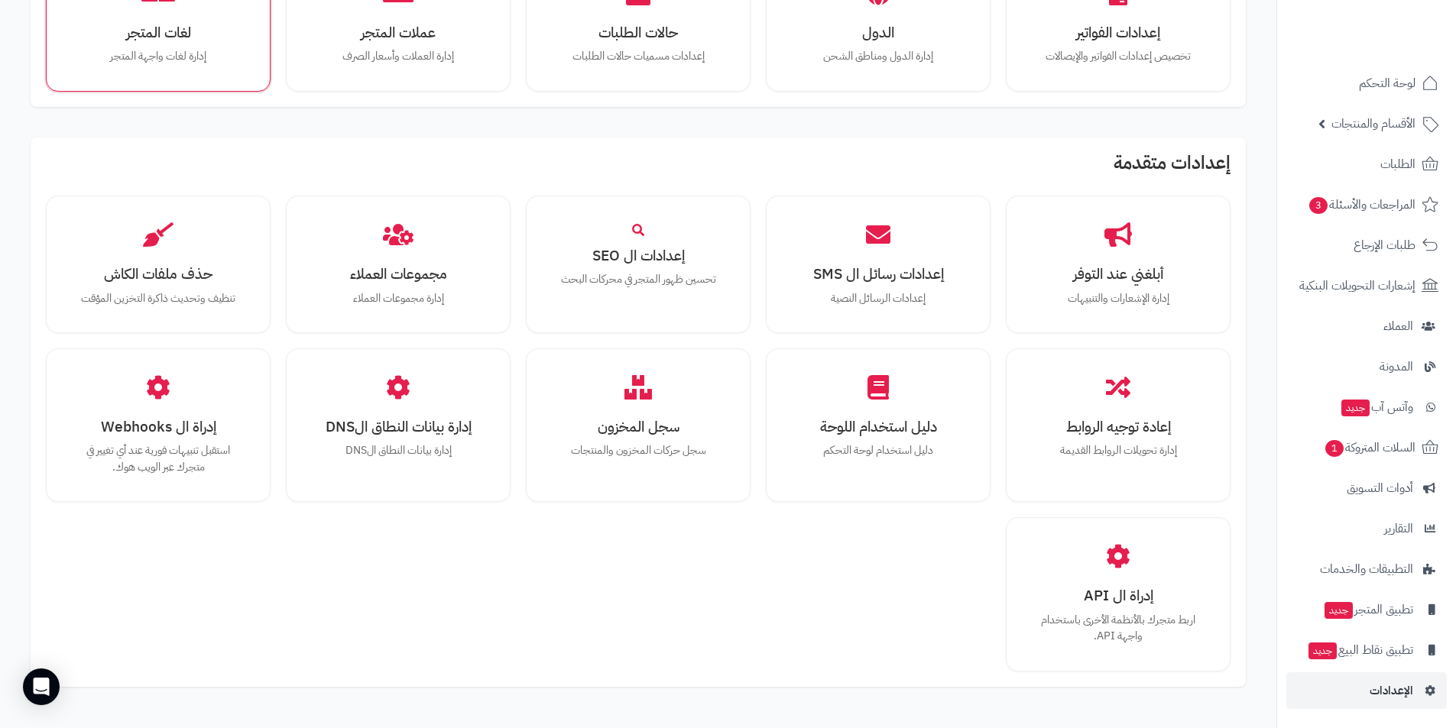
scroll to position [917, 0]
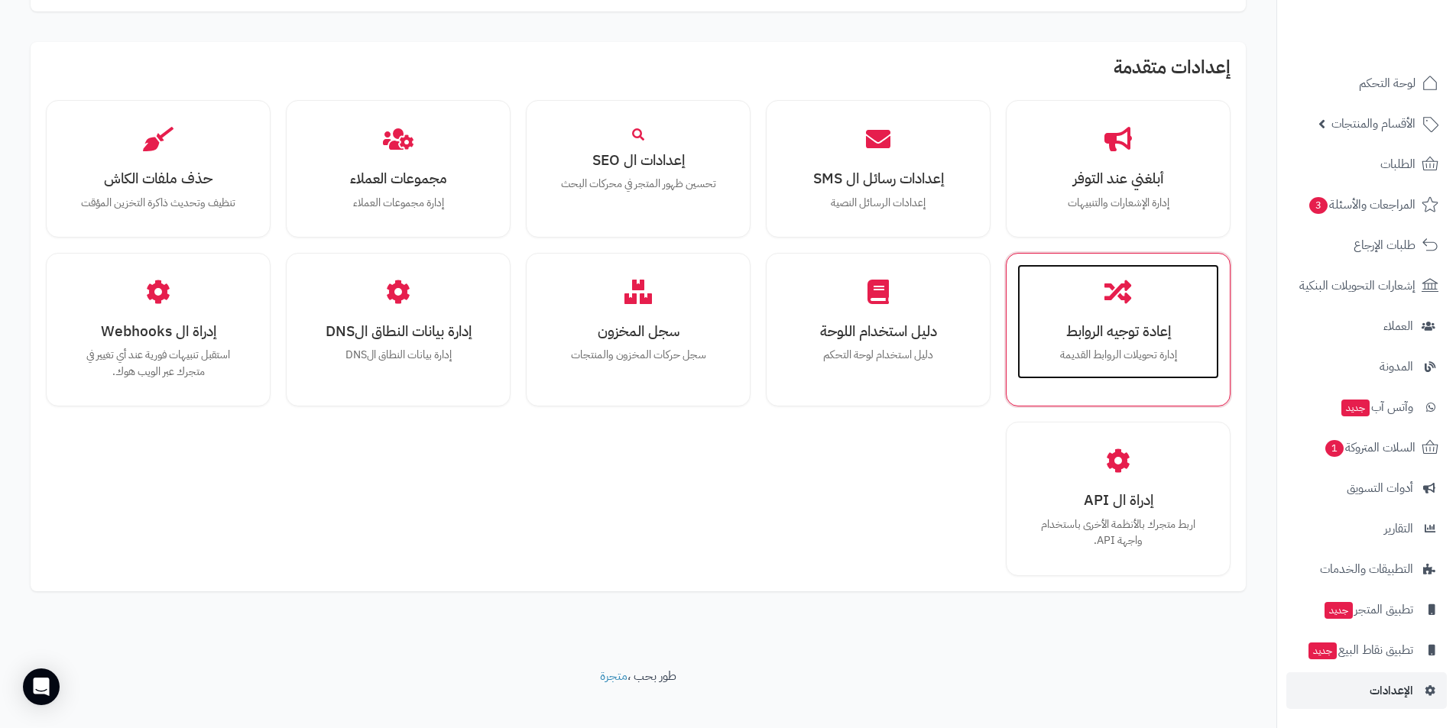
click at [1156, 345] on div "إعادة توجيه الروابط إدارة تحويلات الروابط القديمة" at bounding box center [1118, 321] width 202 height 115
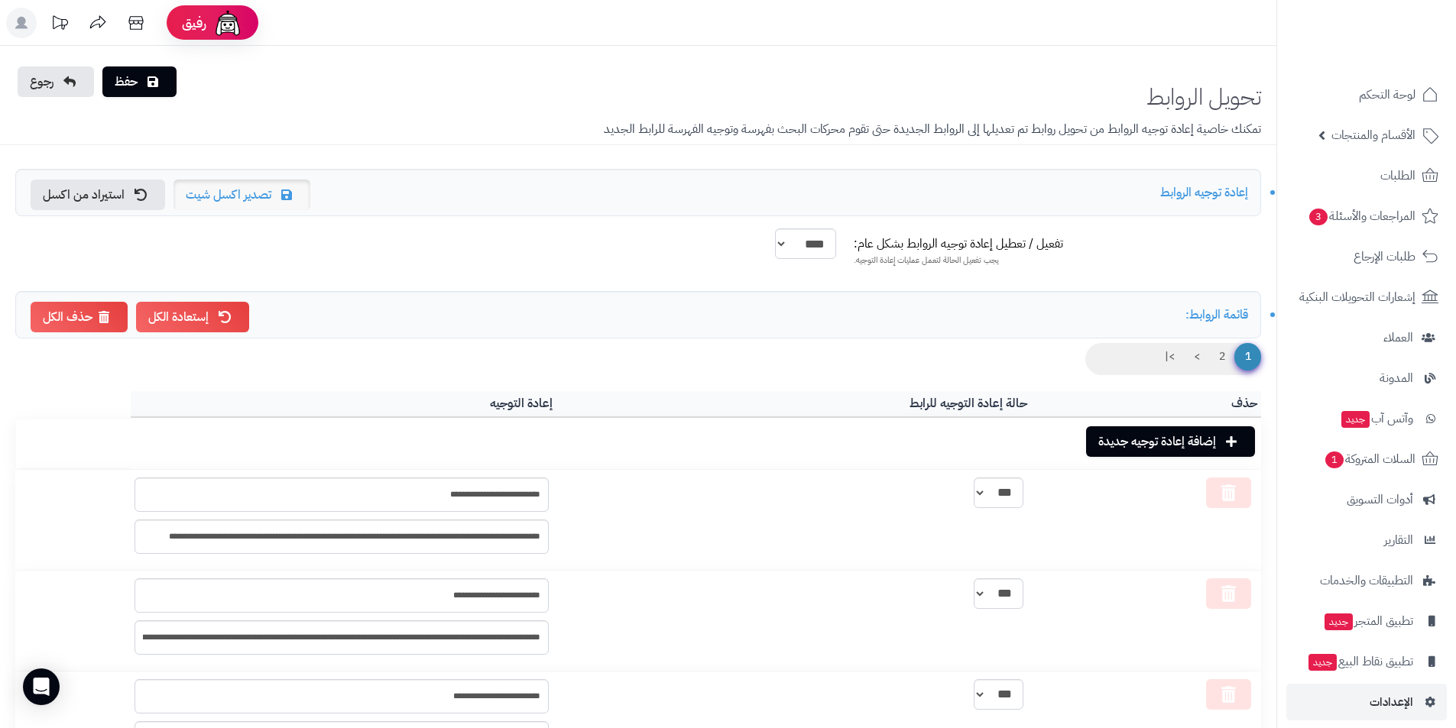
click at [262, 199] on link "تصدير اكسل شيت" at bounding box center [242, 195] width 137 height 31
click at [86, 204] on link "استيراد من اكسل" at bounding box center [98, 195] width 135 height 31
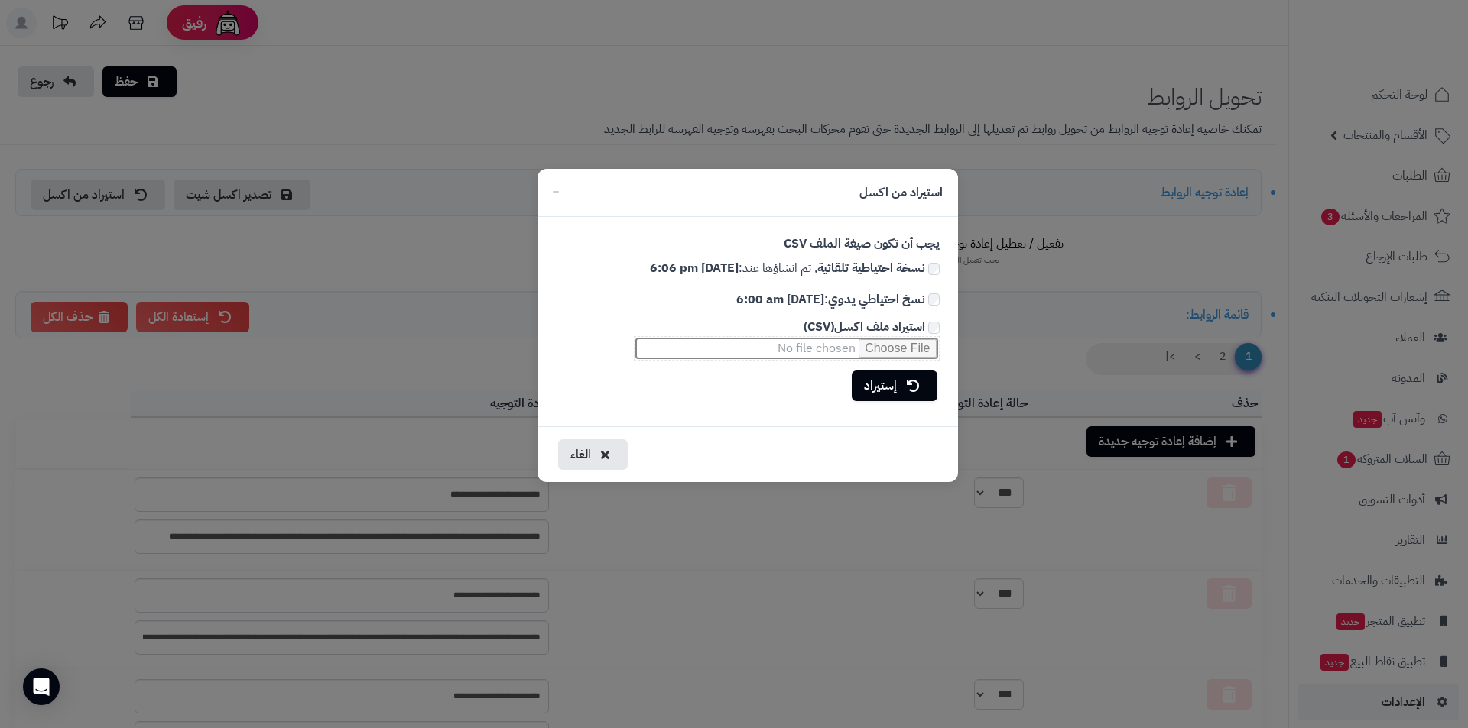
click at [887, 349] on input "استيراد ملف اكسل(CSV)" at bounding box center [787, 348] width 306 height 24
click at [615, 453] on button "الغاء" at bounding box center [593, 454] width 70 height 31
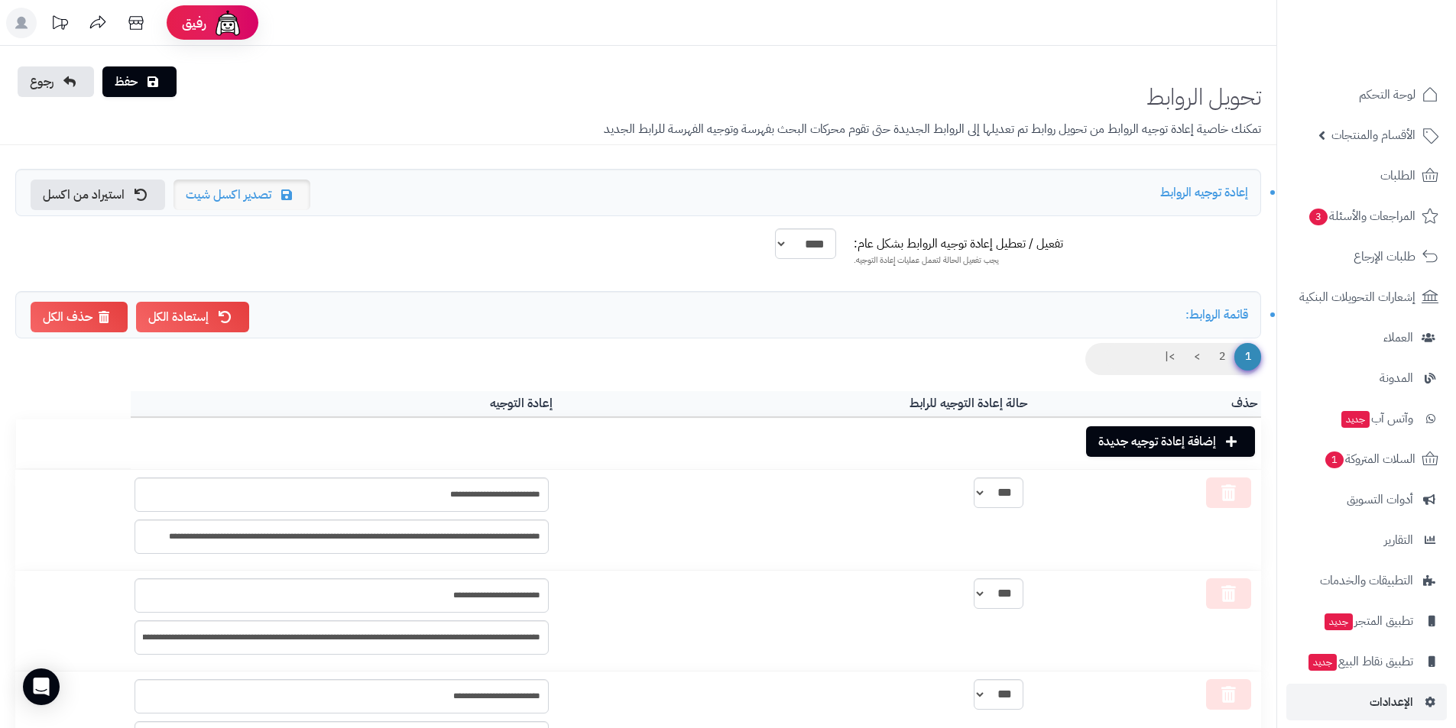
click at [238, 195] on link "تصدير اكسل شيت" at bounding box center [242, 195] width 137 height 31
